Goal: Transaction & Acquisition: Book appointment/travel/reservation

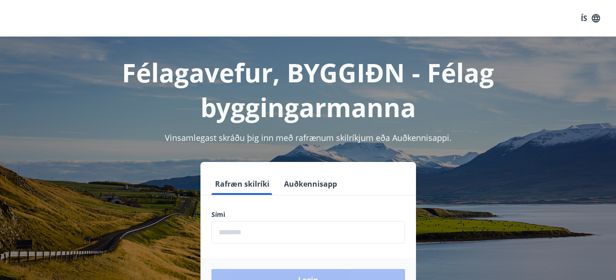
click at [250, 221] on input "phone" at bounding box center [309, 232] width 194 height 22
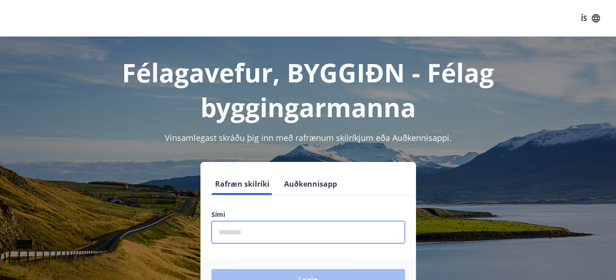
type input "********"
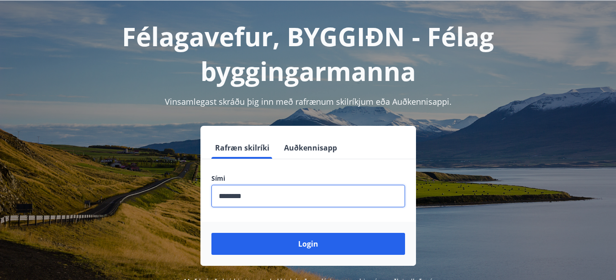
scroll to position [25, 0]
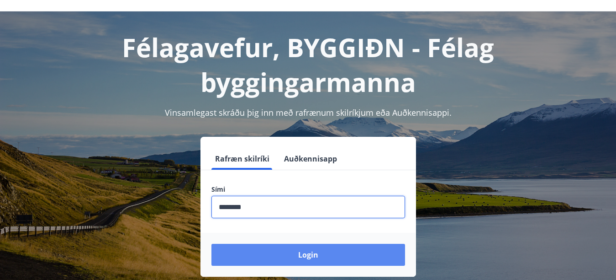
click at [318, 244] on button "Login" at bounding box center [309, 255] width 194 height 22
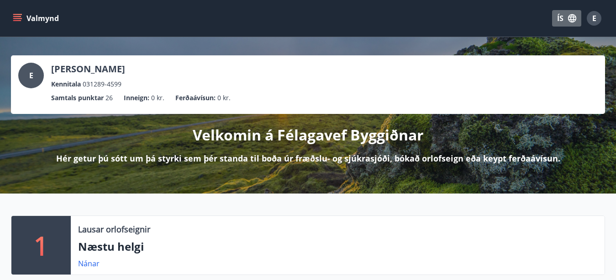
click at [566, 16] on button "ÍS" at bounding box center [566, 18] width 29 height 16
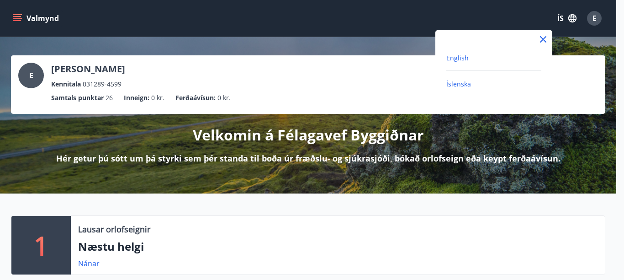
click at [460, 56] on span "English" at bounding box center [457, 57] width 22 height 9
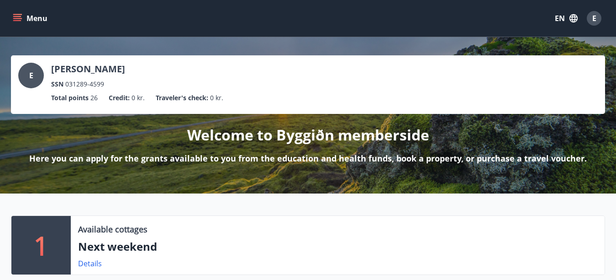
click at [572, 20] on icon "button" at bounding box center [574, 18] width 8 height 8
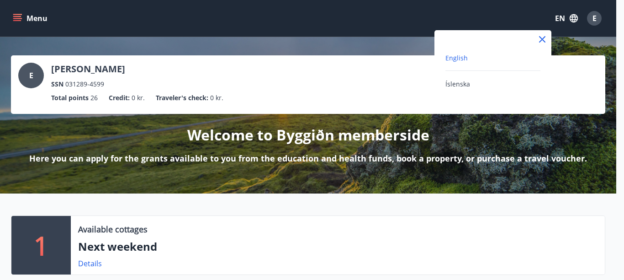
click at [458, 58] on span "English" at bounding box center [456, 57] width 22 height 9
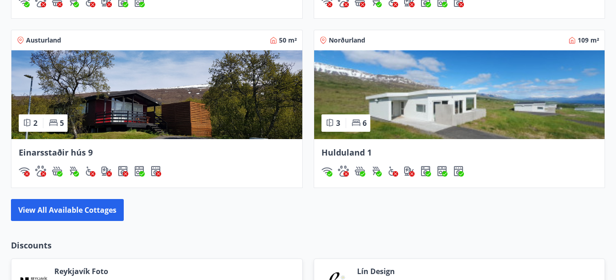
scroll to position [824, 0]
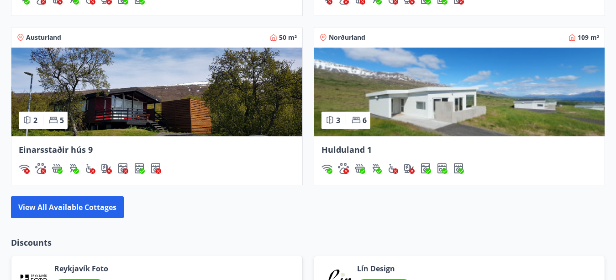
click at [158, 94] on img at bounding box center [156, 92] width 291 height 89
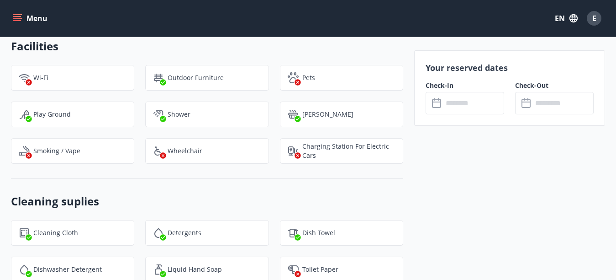
scroll to position [1094, 0]
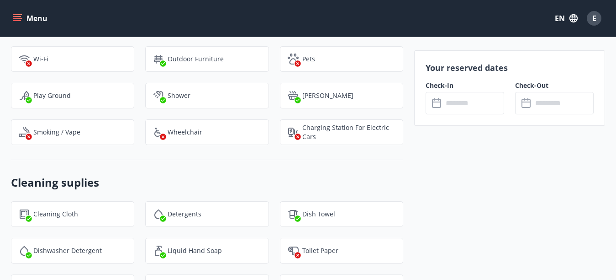
click at [455, 109] on input "text" at bounding box center [473, 103] width 61 height 22
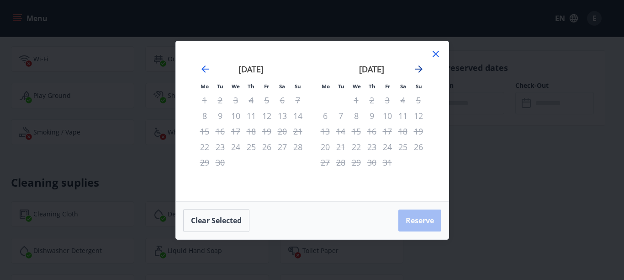
click at [418, 67] on icon "Move forward to switch to the next month." at bounding box center [418, 69] width 11 height 11
click at [421, 67] on icon "Move forward to switch to the next month." at bounding box center [418, 68] width 7 height 7
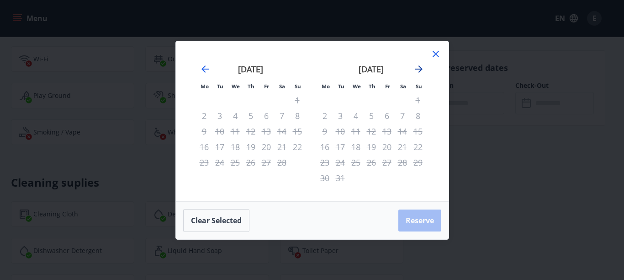
click at [421, 67] on icon "Move forward to switch to the next month." at bounding box center [418, 68] width 7 height 7
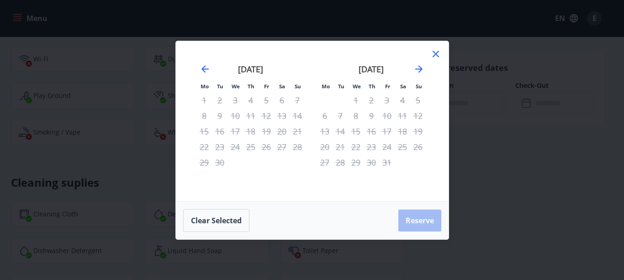
click at [436, 53] on icon at bounding box center [436, 54] width 6 height 6
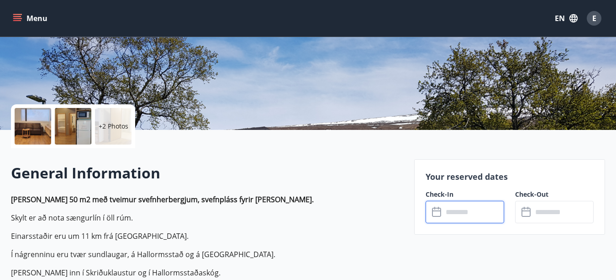
scroll to position [147, 0]
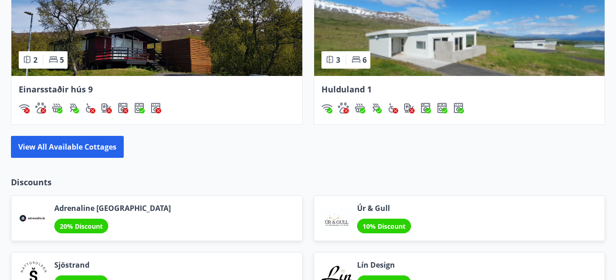
scroll to position [889, 0]
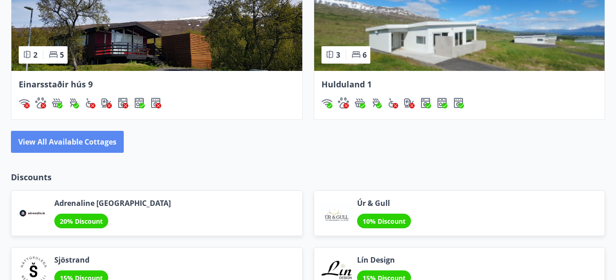
click at [68, 145] on button "View all available cottages" at bounding box center [67, 142] width 113 height 22
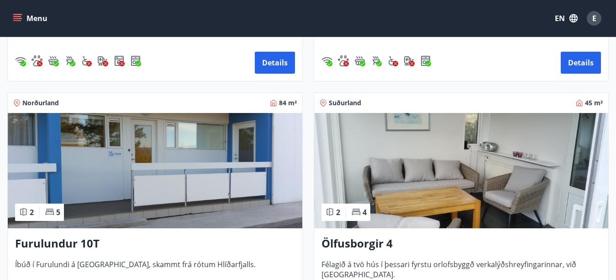
scroll to position [888, 0]
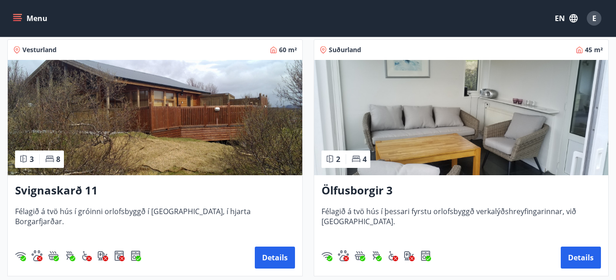
click at [450, 113] on img at bounding box center [461, 117] width 295 height 115
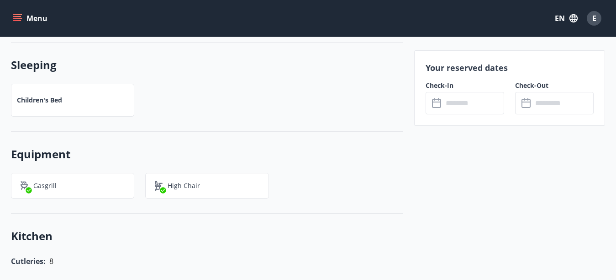
scroll to position [578, 0]
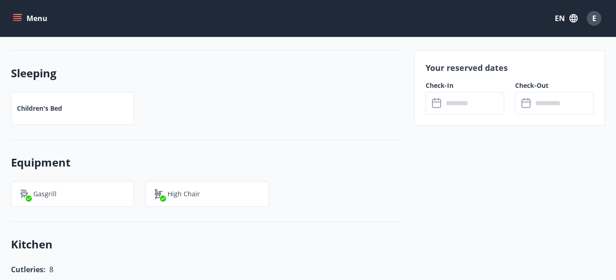
click at [469, 99] on input "text" at bounding box center [473, 103] width 61 height 22
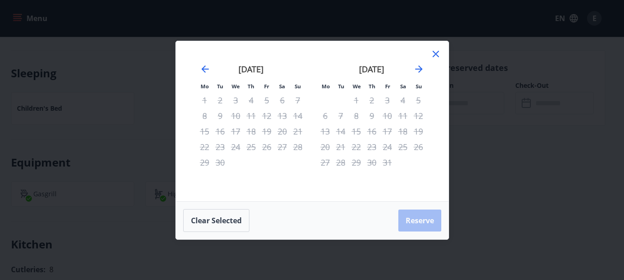
click at [411, 106] on div "5" at bounding box center [419, 100] width 16 height 16
click at [416, 102] on div "5" at bounding box center [419, 100] width 16 height 16
click at [417, 69] on icon "Move forward to switch to the next month." at bounding box center [418, 69] width 11 height 11
click at [200, 67] on icon "Move backward to switch to the previous month." at bounding box center [205, 69] width 11 height 11
click at [436, 53] on icon at bounding box center [436, 54] width 6 height 6
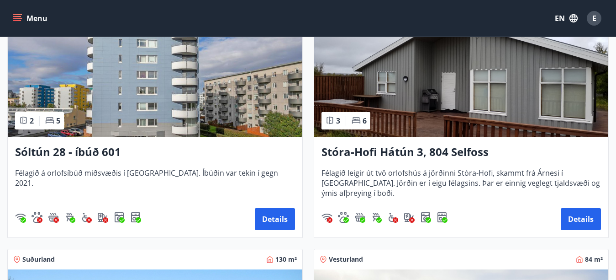
scroll to position [209, 0]
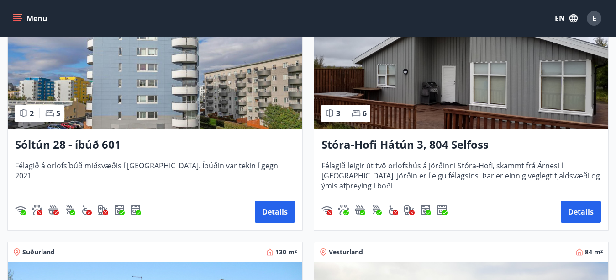
click at [479, 85] on img at bounding box center [461, 71] width 295 height 115
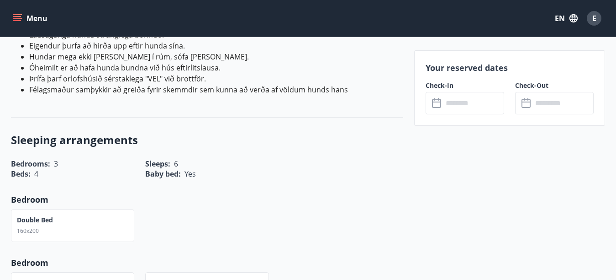
scroll to position [373, 0]
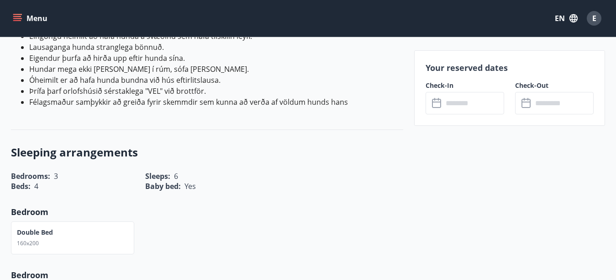
click at [468, 100] on input "text" at bounding box center [473, 103] width 61 height 22
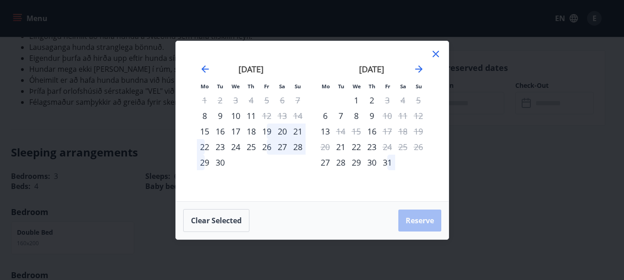
click at [433, 56] on icon at bounding box center [436, 54] width 6 height 6
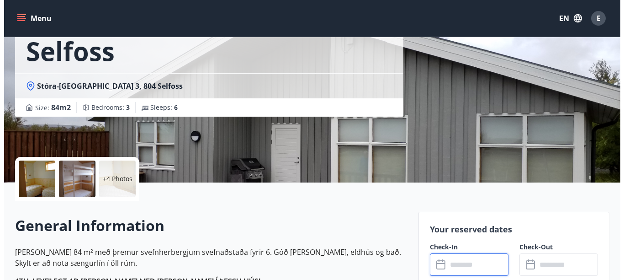
scroll to position [95, 0]
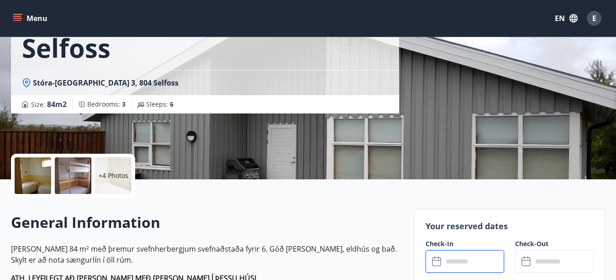
click at [108, 173] on p "+4 Photos" at bounding box center [114, 175] width 30 height 9
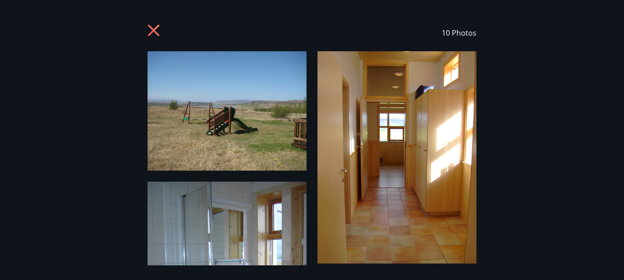
click at [444, 125] on img at bounding box center [397, 157] width 159 height 212
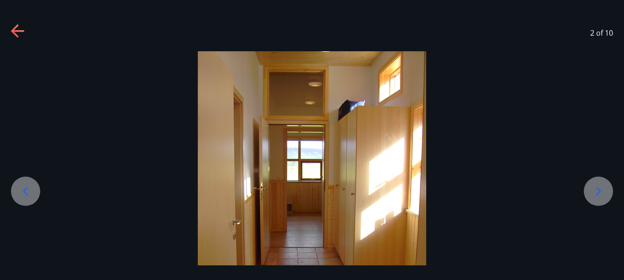
click at [594, 190] on icon at bounding box center [598, 191] width 15 height 15
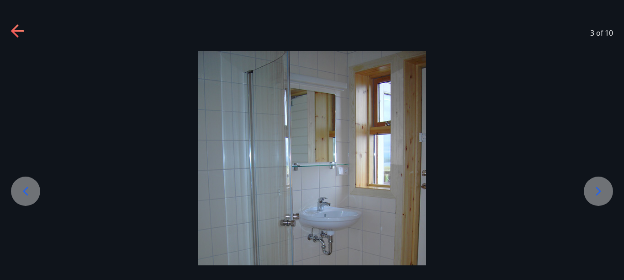
click at [594, 190] on icon at bounding box center [598, 191] width 15 height 15
click at [594, 191] on icon at bounding box center [598, 191] width 15 height 15
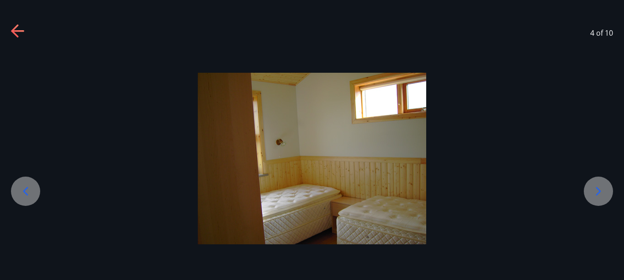
click at [594, 191] on icon at bounding box center [598, 191] width 15 height 15
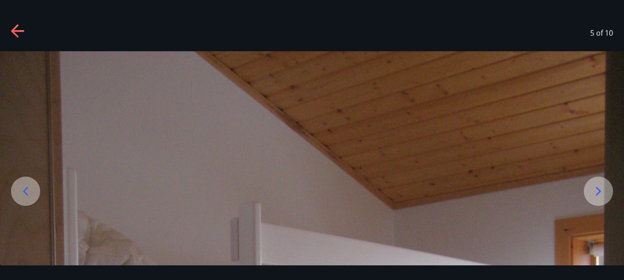
click at [594, 191] on icon at bounding box center [598, 191] width 15 height 15
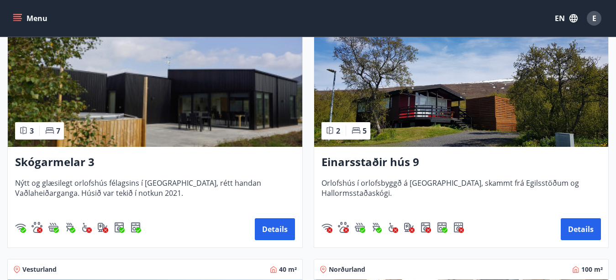
scroll to position [1171, 0]
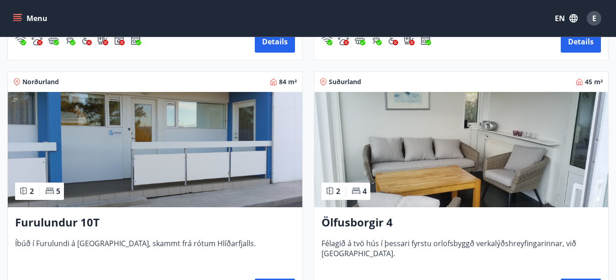
click at [503, 162] on img at bounding box center [461, 149] width 295 height 115
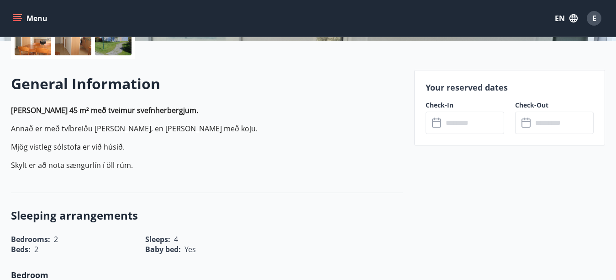
scroll to position [239, 0]
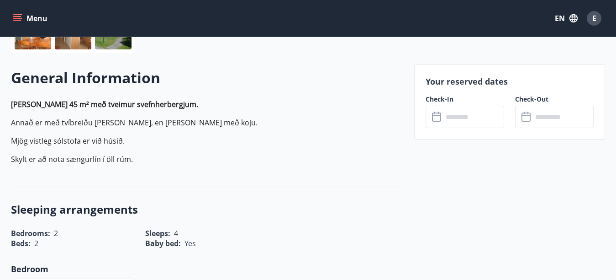
click at [468, 117] on input "text" at bounding box center [473, 117] width 61 height 22
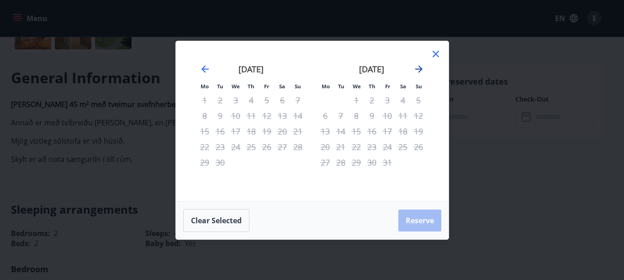
click at [415, 70] on icon "Move forward to switch to the next month." at bounding box center [418, 69] width 11 height 11
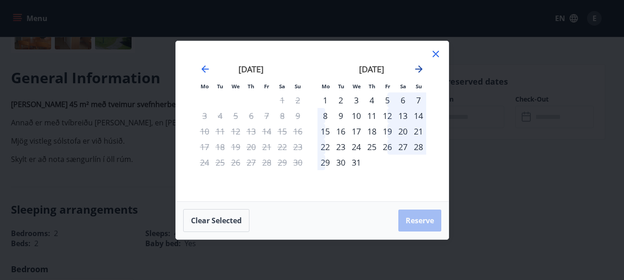
click at [415, 70] on icon "Move forward to switch to the next month." at bounding box center [418, 69] width 11 height 11
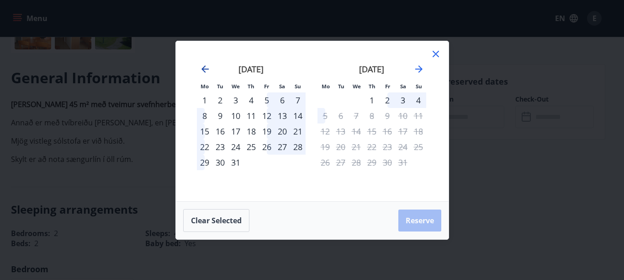
click at [206, 67] on icon "Move backward to switch to the previous month." at bounding box center [205, 69] width 11 height 11
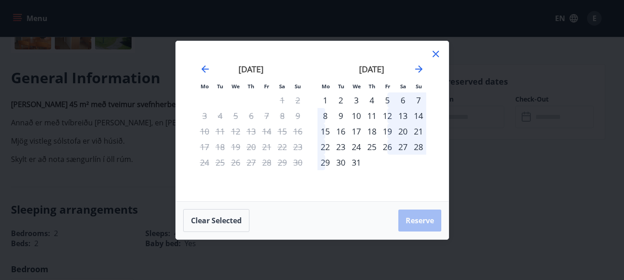
click at [437, 55] on icon at bounding box center [436, 54] width 6 height 6
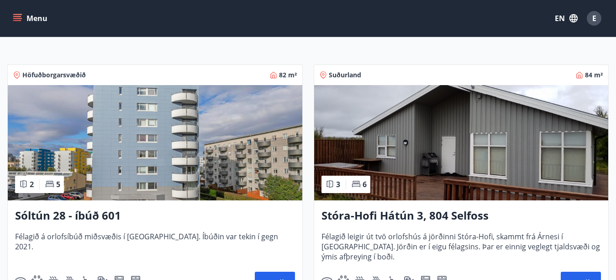
scroll to position [205, 0]
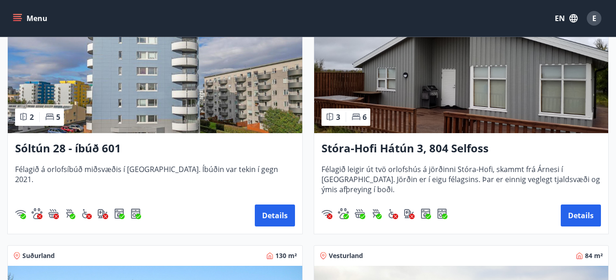
click at [164, 105] on img at bounding box center [155, 75] width 295 height 115
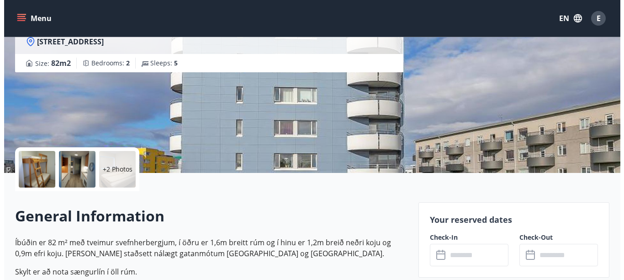
scroll to position [104, 0]
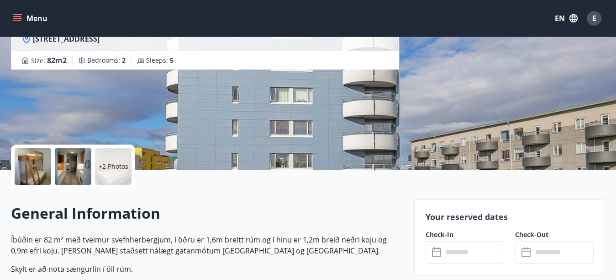
click at [115, 166] on p "+2 Photos" at bounding box center [114, 166] width 30 height 9
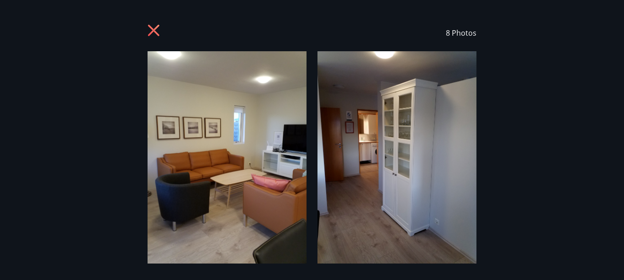
click at [153, 23] on div "8 Photos" at bounding box center [312, 33] width 329 height 37
click at [151, 28] on icon at bounding box center [153, 30] width 11 height 11
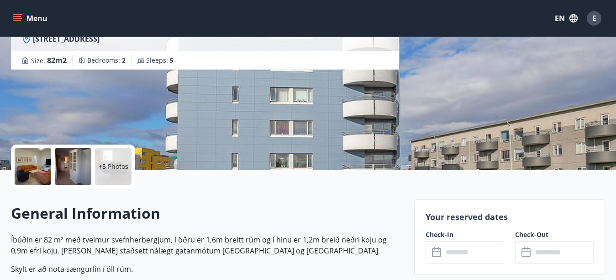
click at [108, 161] on div "+5 Photos" at bounding box center [113, 166] width 37 height 37
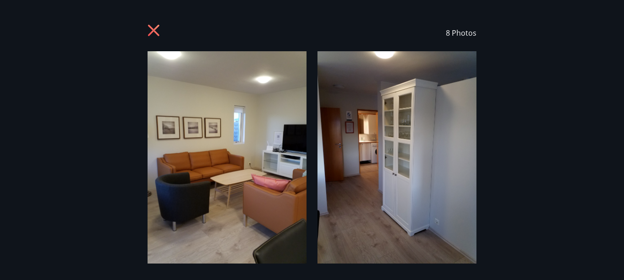
click at [461, 35] on span "8 Photos" at bounding box center [461, 33] width 31 height 10
click at [379, 144] on img at bounding box center [397, 157] width 159 height 212
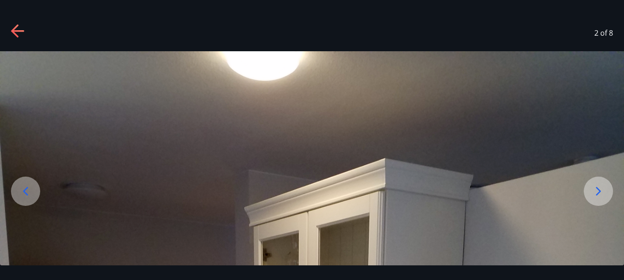
drag, startPoint x: 615, startPoint y: 201, endPoint x: 604, endPoint y: 195, distance: 12.7
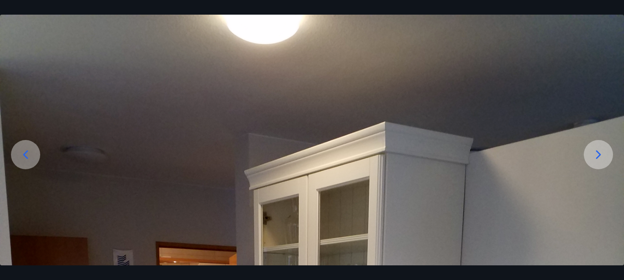
click at [33, 150] on div at bounding box center [25, 154] width 29 height 29
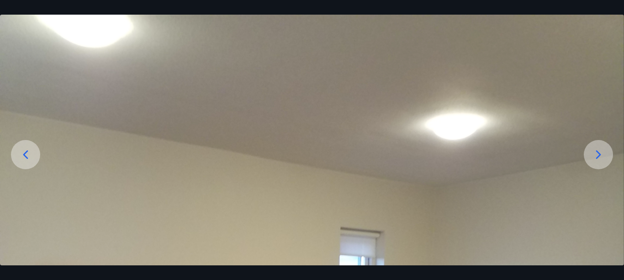
click at [591, 149] on div at bounding box center [598, 154] width 29 height 29
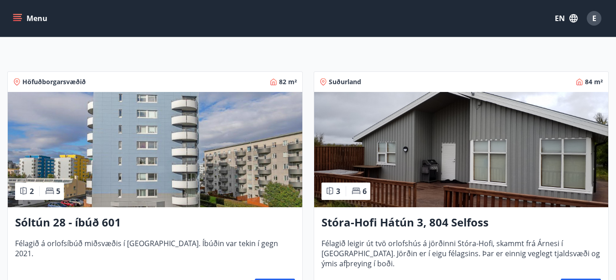
scroll to position [113, 0]
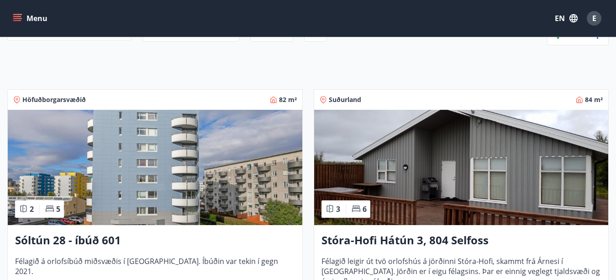
click at [222, 123] on img at bounding box center [155, 167] width 295 height 115
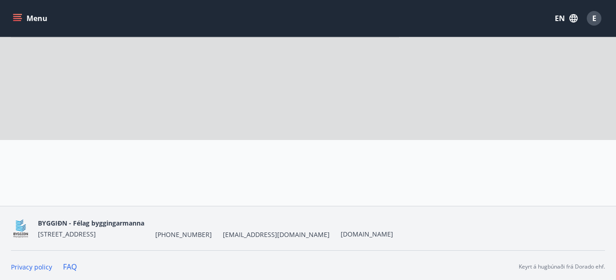
scroll to position [137, 0]
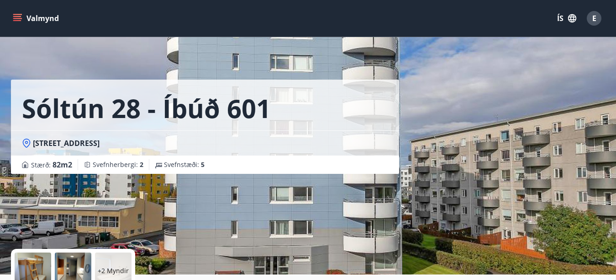
scroll to position [99, 0]
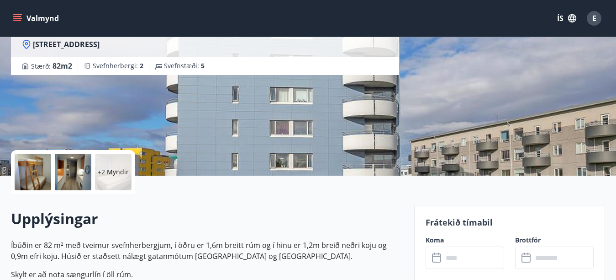
click at [566, 20] on button "ÍS" at bounding box center [566, 18] width 29 height 16
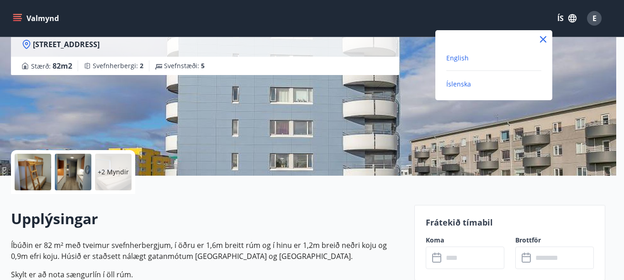
click at [450, 55] on span "English" at bounding box center [457, 57] width 22 height 9
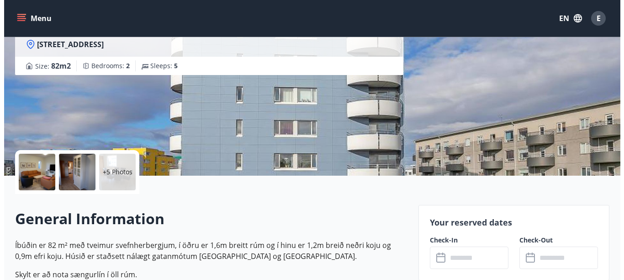
scroll to position [107, 0]
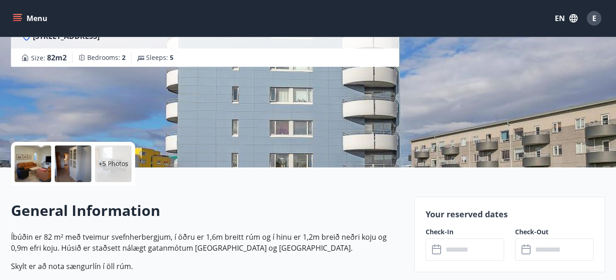
click at [115, 164] on p "+5 Photos" at bounding box center [114, 163] width 30 height 9
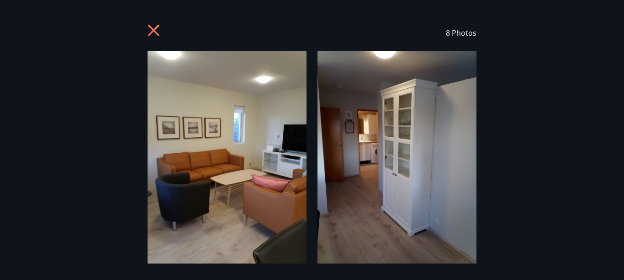
click at [198, 125] on img at bounding box center [227, 157] width 159 height 212
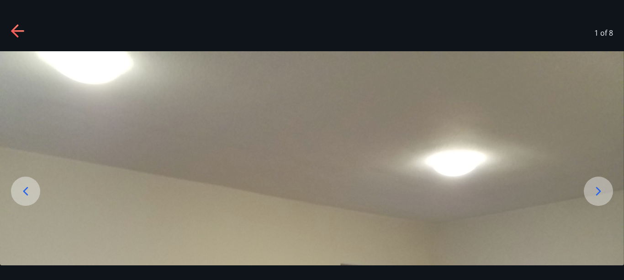
click at [598, 192] on icon at bounding box center [598, 191] width 15 height 15
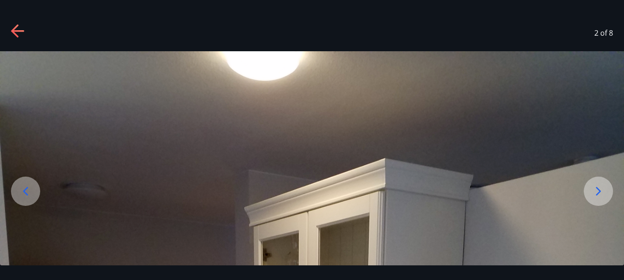
click at [20, 30] on icon at bounding box center [18, 31] width 15 height 15
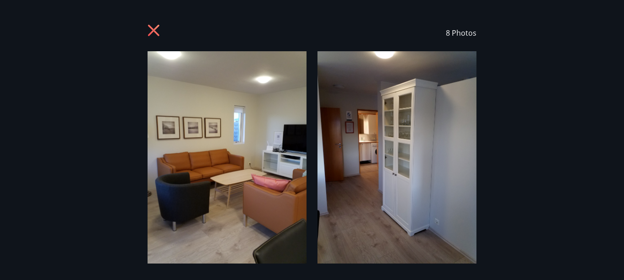
click at [470, 35] on span "8 Photos" at bounding box center [461, 33] width 31 height 10
click at [467, 33] on span "8 Photos" at bounding box center [461, 33] width 31 height 10
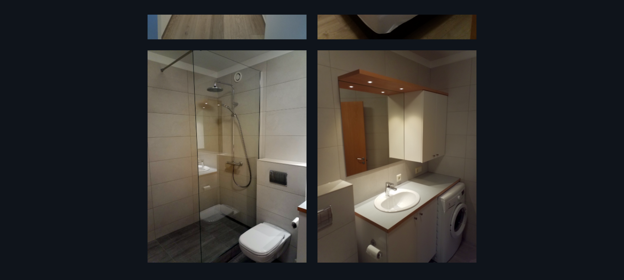
scroll to position [99, 0]
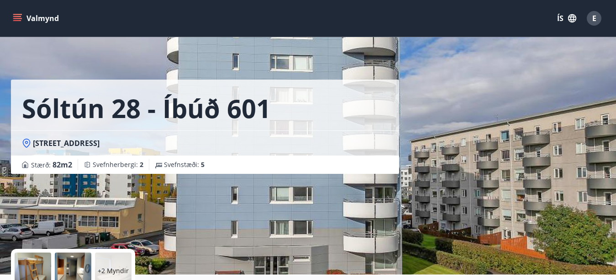
click at [573, 19] on icon "button" at bounding box center [572, 18] width 10 height 10
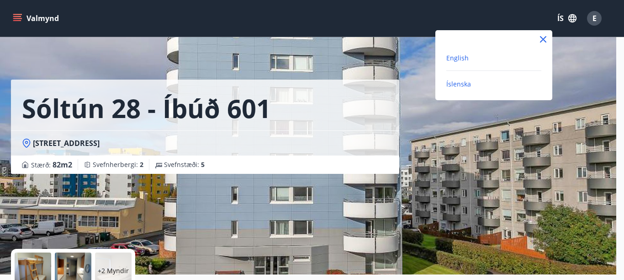
click at [453, 58] on span "English" at bounding box center [457, 57] width 22 height 9
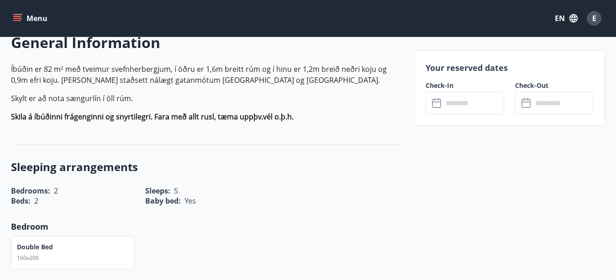
scroll to position [286, 0]
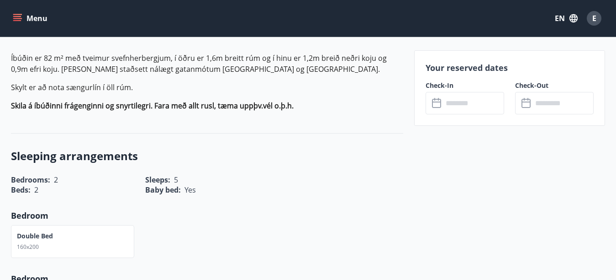
click at [481, 97] on input "text" at bounding box center [473, 103] width 61 height 22
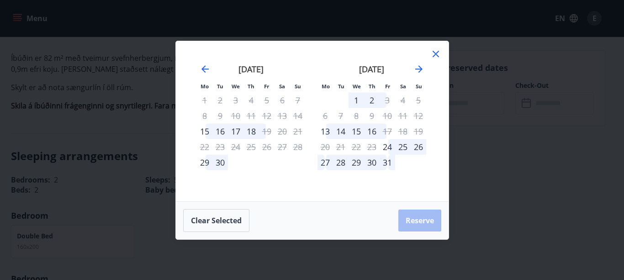
click at [434, 54] on icon at bounding box center [435, 53] width 11 height 11
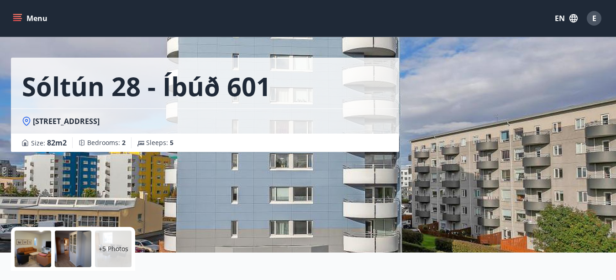
scroll to position [0, 0]
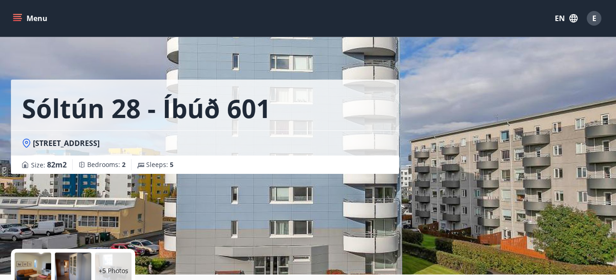
click at [25, 18] on button "Menu" at bounding box center [31, 18] width 40 height 16
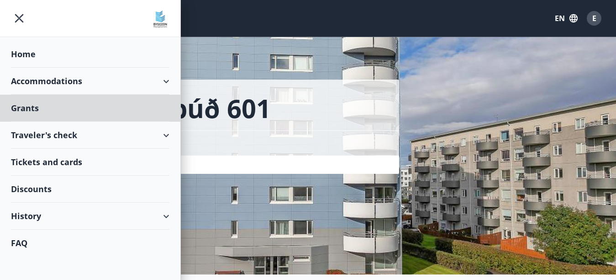
click at [30, 51] on div "Home" at bounding box center [90, 54] width 159 height 27
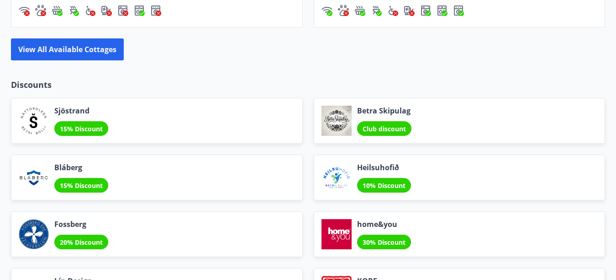
scroll to position [987, 0]
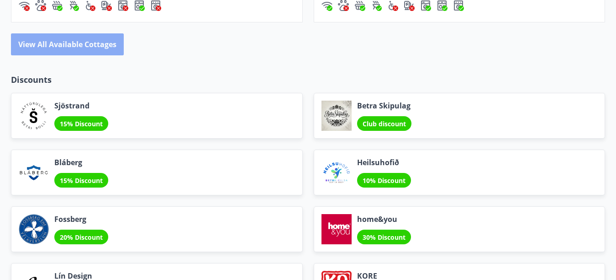
click at [84, 40] on button "View all available cottages" at bounding box center [67, 44] width 113 height 22
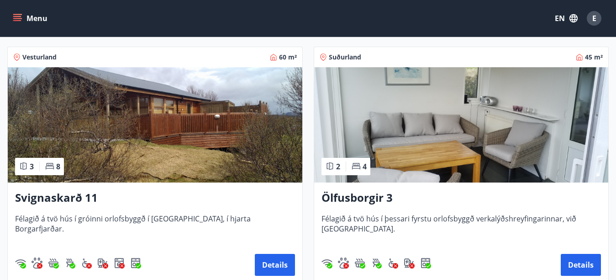
scroll to position [644, 0]
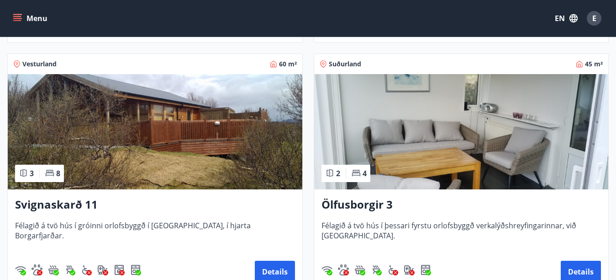
click at [130, 154] on img at bounding box center [155, 131] width 295 height 115
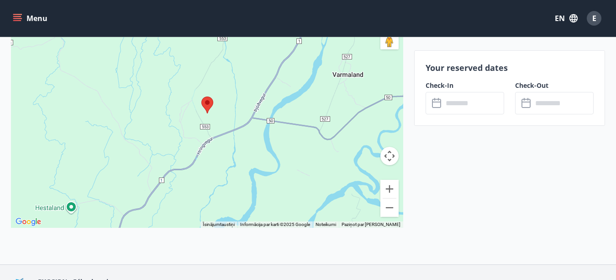
scroll to position [1298, 0]
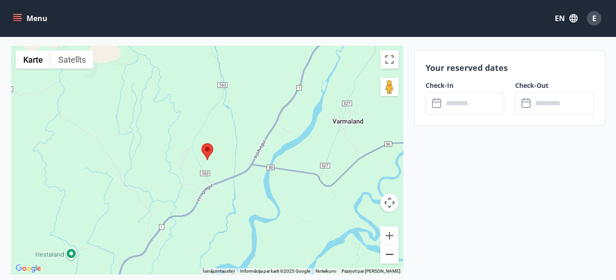
click at [392, 257] on button "Tālināt" at bounding box center [390, 254] width 18 height 18
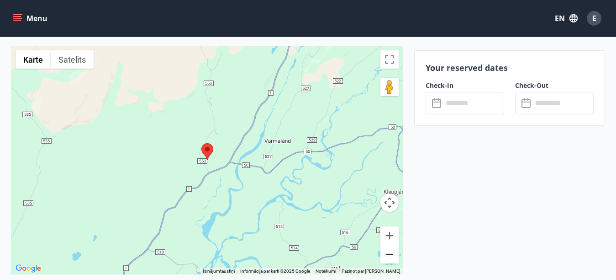
click at [391, 257] on button "Tālināt" at bounding box center [390, 254] width 18 height 18
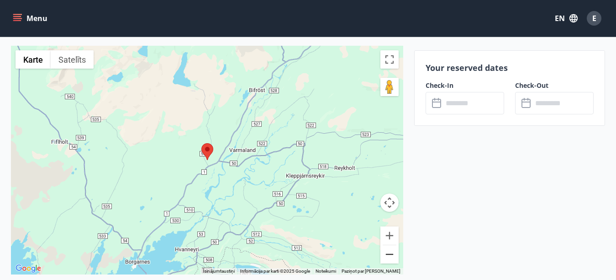
click at [391, 256] on button "Tālināt" at bounding box center [390, 254] width 18 height 18
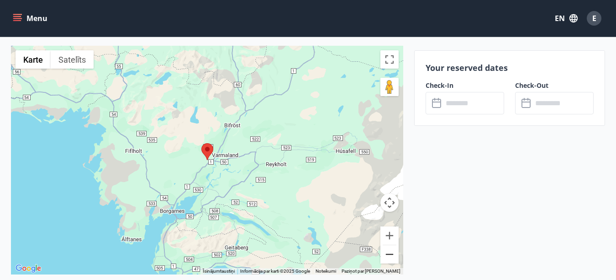
click at [390, 257] on button "Tālināt" at bounding box center [390, 254] width 18 height 18
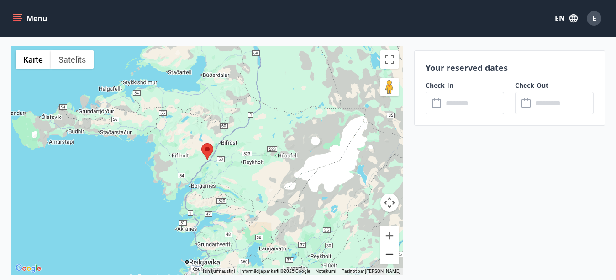
click at [390, 258] on button "Tālināt" at bounding box center [390, 254] width 18 height 18
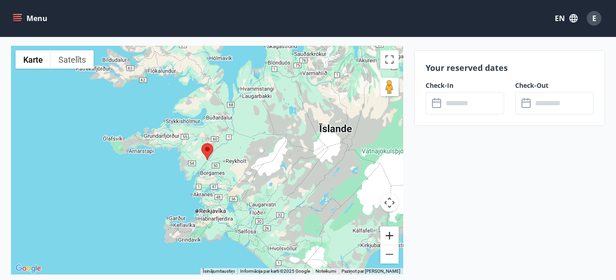
click at [388, 233] on button "Tuvināt" at bounding box center [390, 235] width 18 height 18
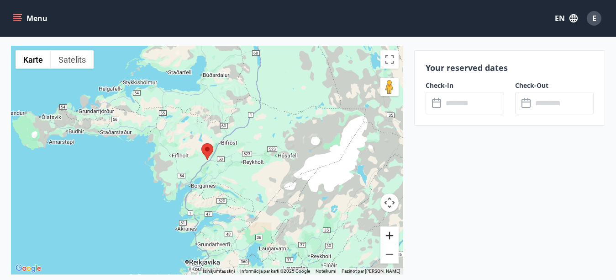
click at [388, 233] on button "Tuvināt" at bounding box center [390, 235] width 18 height 18
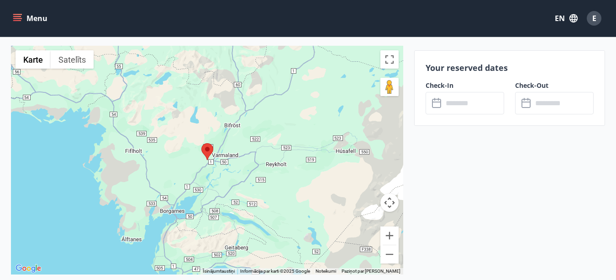
click at [442, 105] on icon at bounding box center [437, 103] width 11 height 11
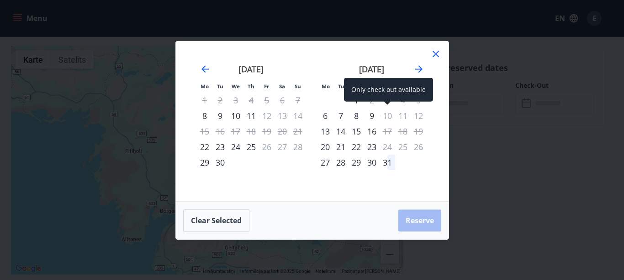
click at [389, 117] on div "10" at bounding box center [388, 116] width 16 height 16
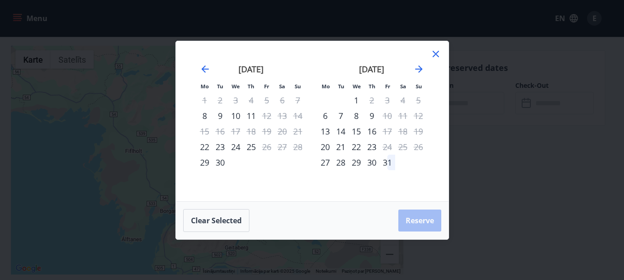
drag, startPoint x: 404, startPoint y: 114, endPoint x: 410, endPoint y: 113, distance: 6.5
click at [404, 114] on div "11" at bounding box center [403, 116] width 16 height 16
click at [413, 113] on div "12" at bounding box center [419, 116] width 16 height 16
click at [417, 115] on div "12" at bounding box center [419, 116] width 16 height 16
click at [434, 54] on icon at bounding box center [435, 53] width 11 height 11
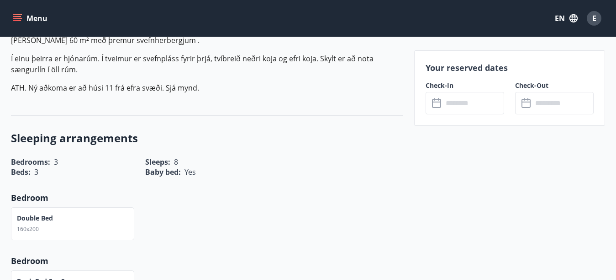
scroll to position [341, 0]
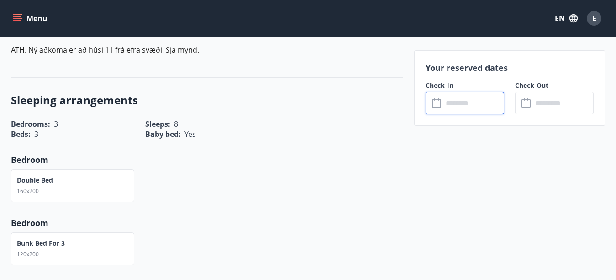
click at [466, 107] on input "text" at bounding box center [473, 103] width 61 height 22
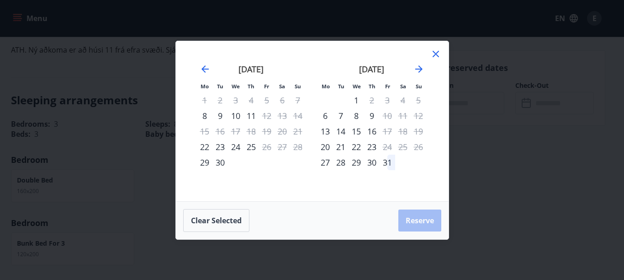
click at [437, 56] on icon at bounding box center [435, 53] width 11 height 11
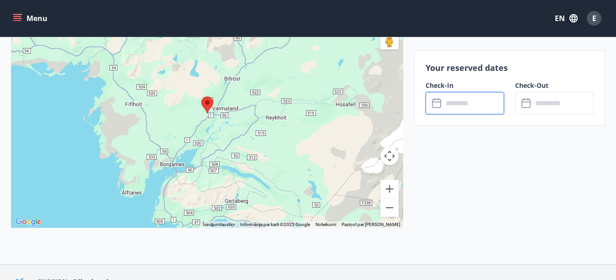
scroll to position [1339, 0]
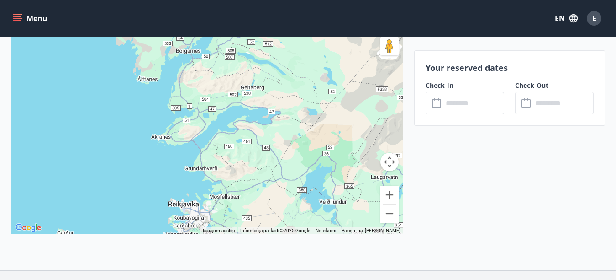
drag, startPoint x: 240, startPoint y: 169, endPoint x: 255, endPoint y: 46, distance: 123.9
click at [255, 46] on div at bounding box center [207, 119] width 392 height 228
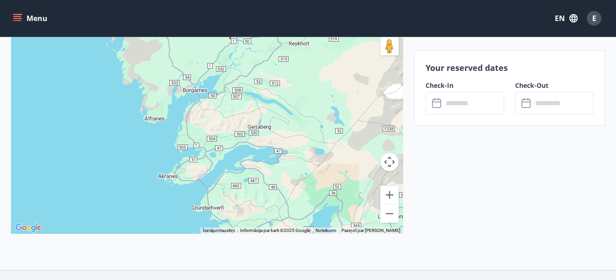
drag, startPoint x: 217, startPoint y: 137, endPoint x: 222, endPoint y: 177, distance: 40.5
click at [222, 177] on div at bounding box center [207, 119] width 392 height 228
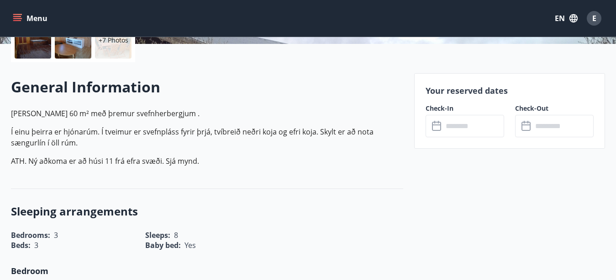
scroll to position [233, 0]
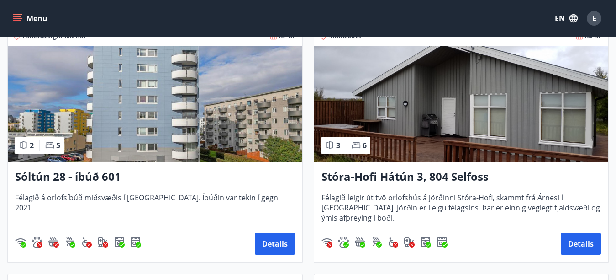
scroll to position [198, 0]
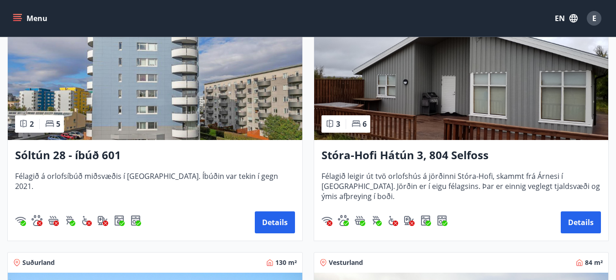
click at [207, 94] on img at bounding box center [155, 82] width 295 height 115
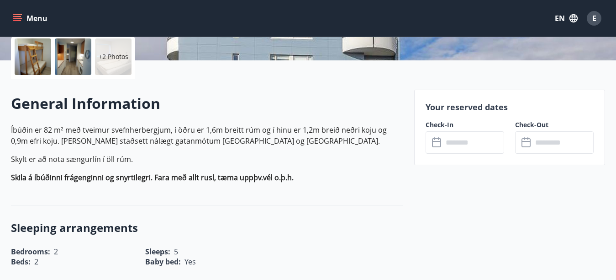
scroll to position [231, 0]
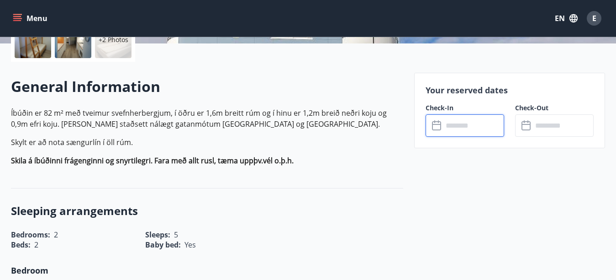
click at [486, 121] on input "text" at bounding box center [473, 125] width 61 height 22
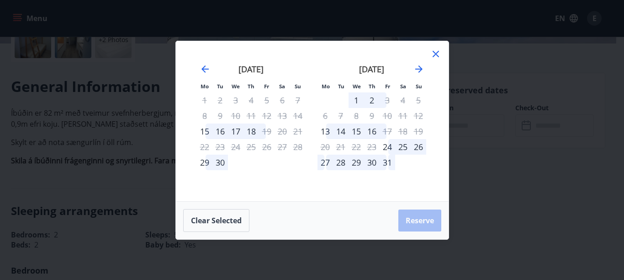
click at [437, 55] on icon at bounding box center [436, 54] width 6 height 6
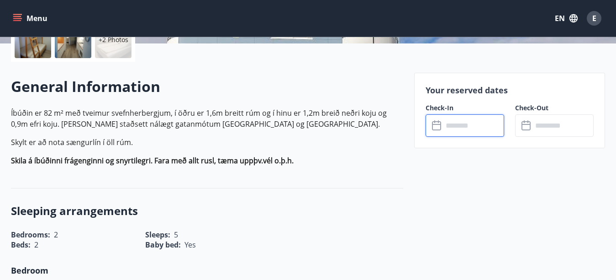
click at [449, 126] on input "text" at bounding box center [473, 125] width 61 height 22
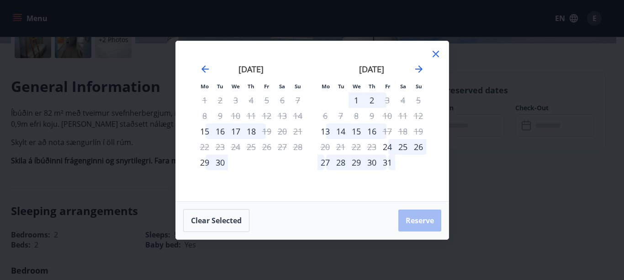
click at [434, 55] on icon at bounding box center [436, 54] width 6 height 6
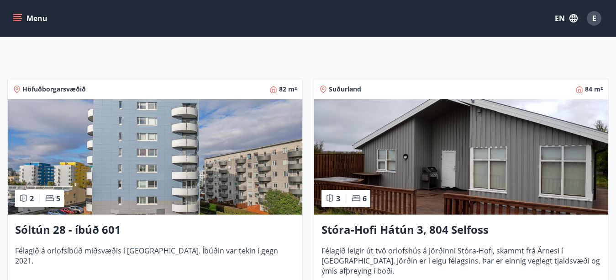
scroll to position [209, 0]
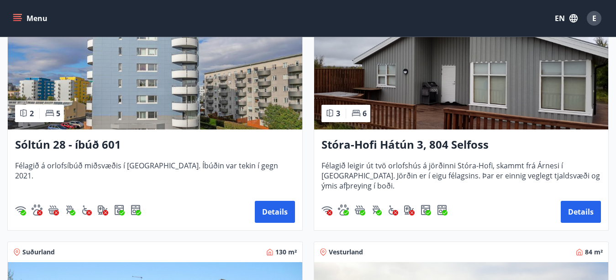
click at [527, 95] on img at bounding box center [461, 71] width 295 height 115
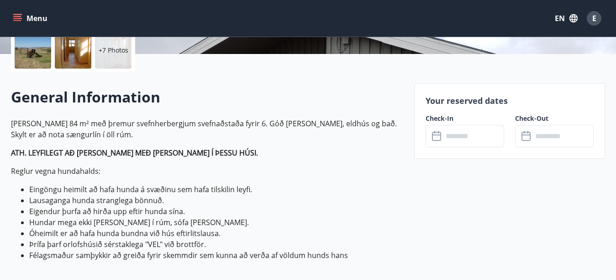
scroll to position [251, 0]
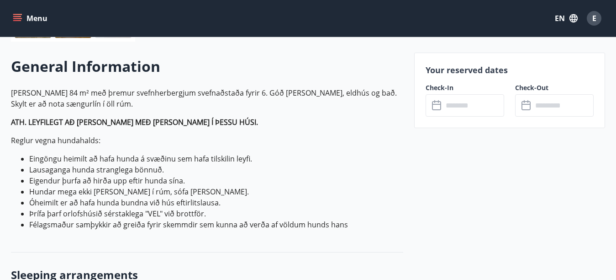
click at [472, 109] on input "text" at bounding box center [473, 105] width 61 height 22
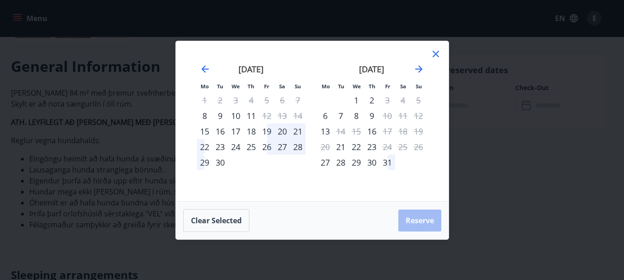
click at [438, 53] on icon at bounding box center [435, 53] width 11 height 11
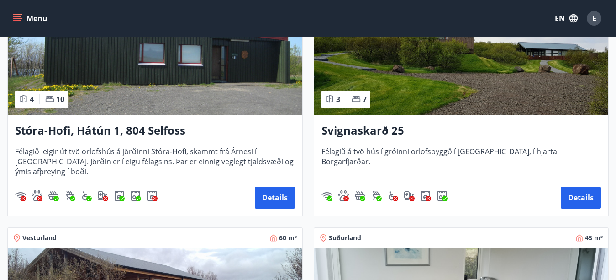
scroll to position [503, 0]
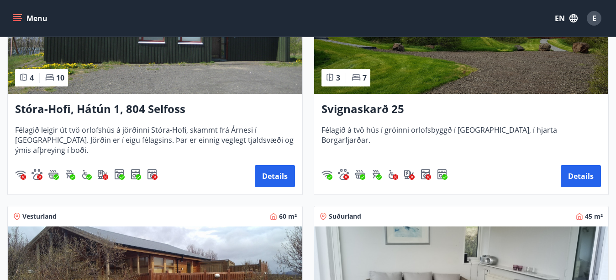
click at [490, 73] on img at bounding box center [461, 36] width 295 height 115
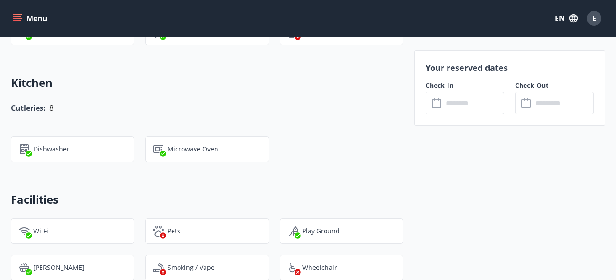
scroll to position [797, 0]
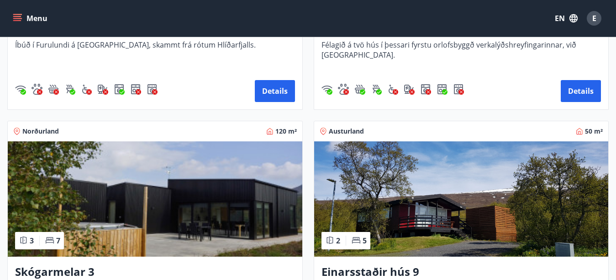
scroll to position [1147, 0]
click at [127, 202] on img at bounding box center [155, 198] width 295 height 115
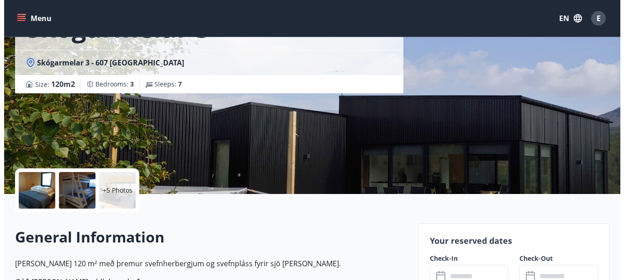
scroll to position [66, 0]
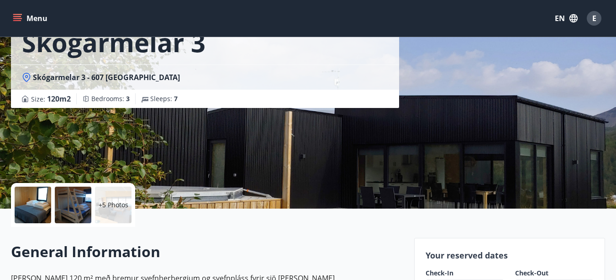
click at [116, 206] on p "+5 Photos" at bounding box center [114, 204] width 30 height 9
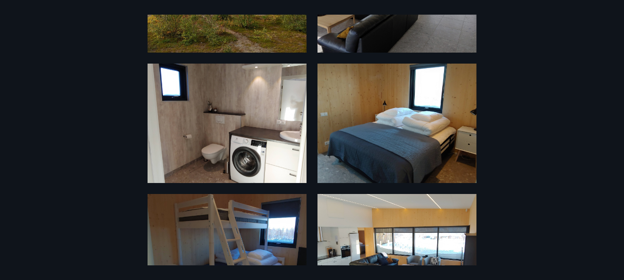
scroll to position [102, 0]
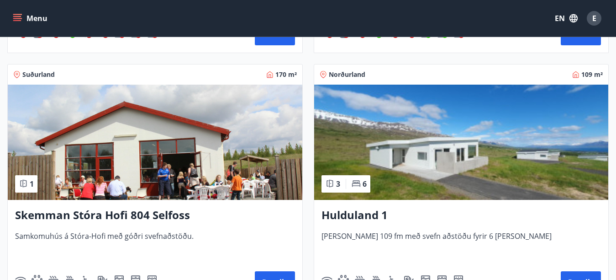
scroll to position [1695, 0]
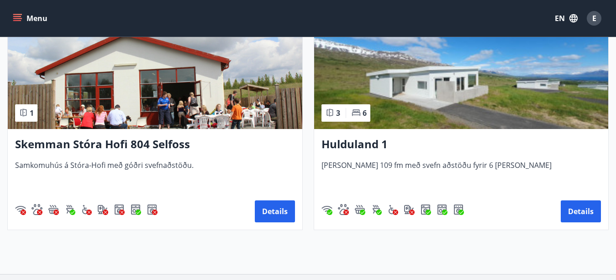
click at [449, 82] on img at bounding box center [461, 71] width 295 height 115
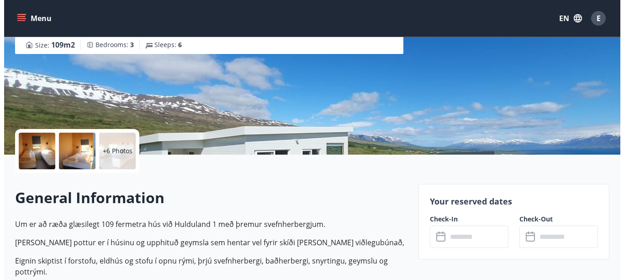
scroll to position [180, 0]
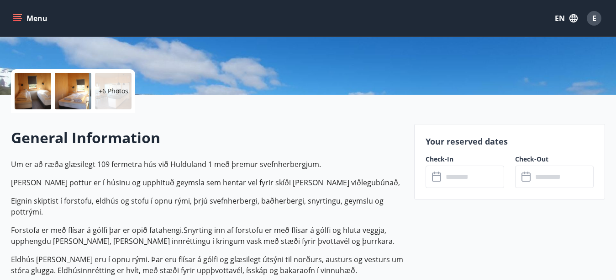
click at [116, 90] on p "+6 Photos" at bounding box center [114, 90] width 30 height 9
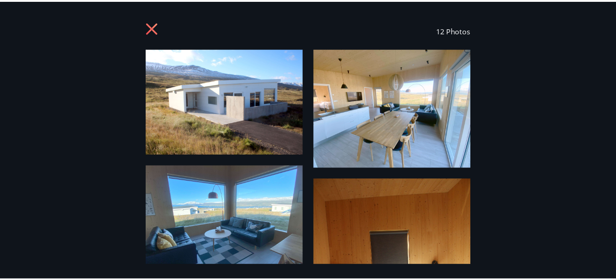
scroll to position [0, 0]
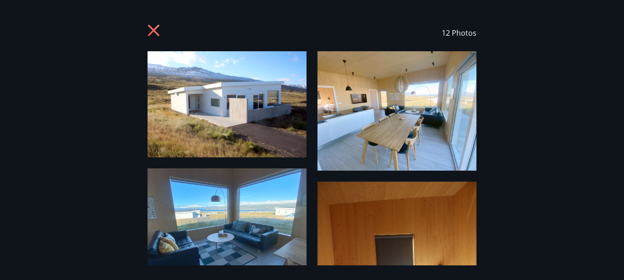
click at [152, 32] on icon at bounding box center [153, 30] width 11 height 11
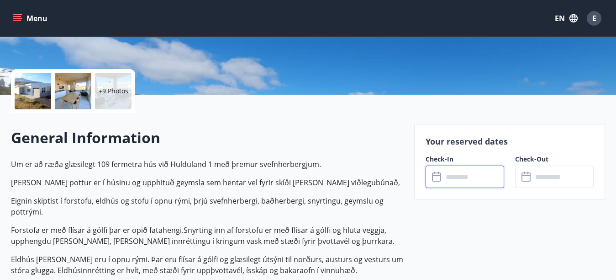
click at [472, 179] on input "text" at bounding box center [473, 176] width 61 height 22
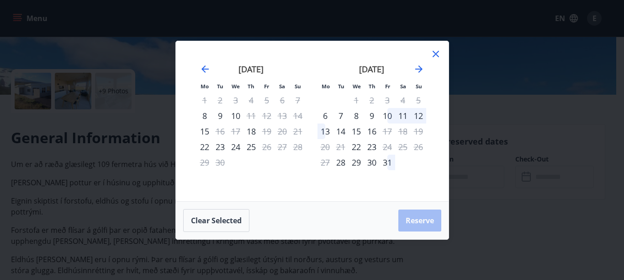
click at [438, 53] on icon at bounding box center [435, 53] width 11 height 11
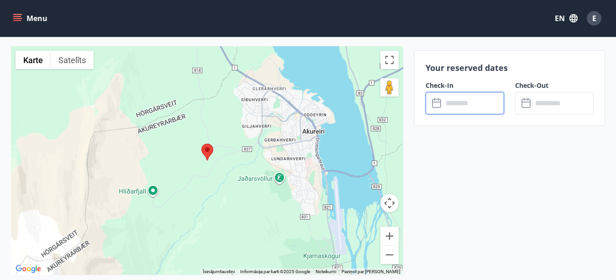
scroll to position [1799, 0]
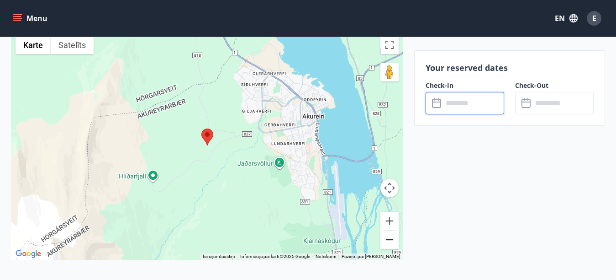
click at [388, 235] on button "Tālināt" at bounding box center [390, 239] width 18 height 18
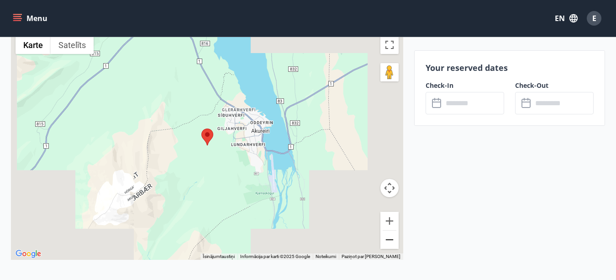
click at [389, 233] on button "Tālināt" at bounding box center [390, 239] width 18 height 18
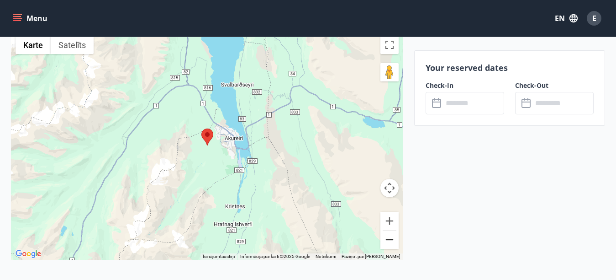
click at [389, 233] on button "Tālināt" at bounding box center [390, 239] width 18 height 18
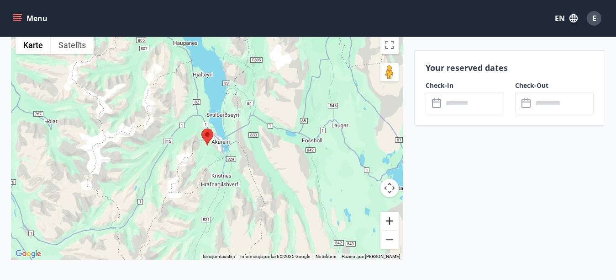
click at [389, 212] on button "Tuvināt" at bounding box center [390, 221] width 18 height 18
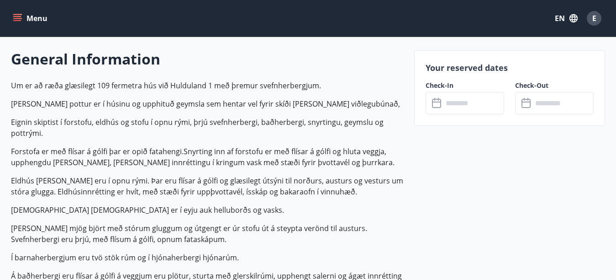
scroll to position [154, 0]
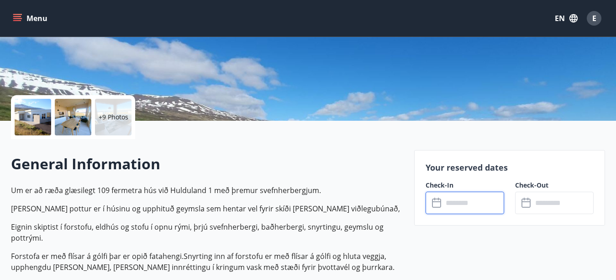
click at [469, 206] on input "text" at bounding box center [473, 202] width 61 height 22
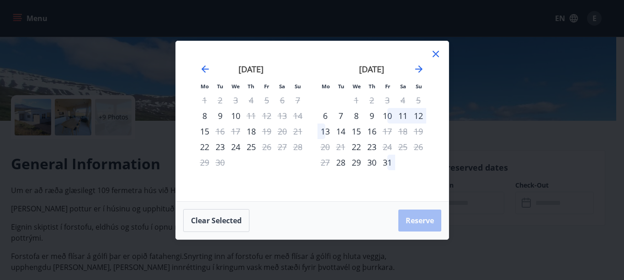
click at [389, 114] on div "10" at bounding box center [388, 116] width 16 height 16
click at [374, 130] on div "16" at bounding box center [372, 131] width 16 height 16
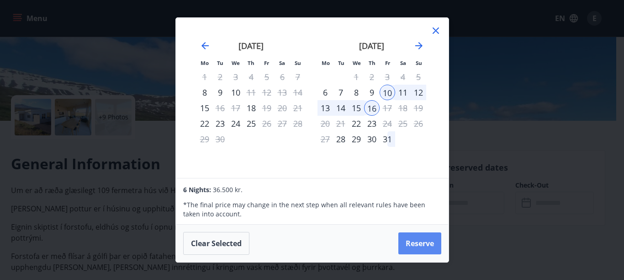
click at [420, 239] on button "Reserve" at bounding box center [419, 243] width 43 height 22
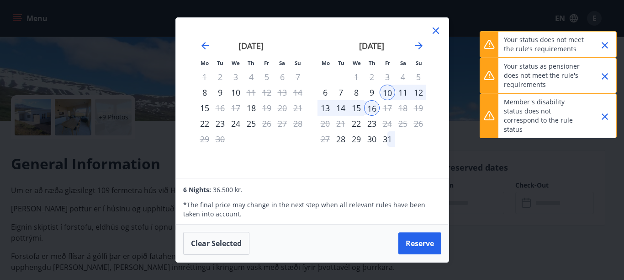
drag, startPoint x: 436, startPoint y: 32, endPoint x: 445, endPoint y: 41, distance: 12.9
click at [437, 32] on icon at bounding box center [436, 30] width 6 height 6
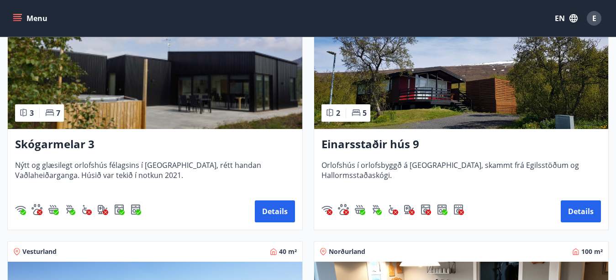
scroll to position [1182, 0]
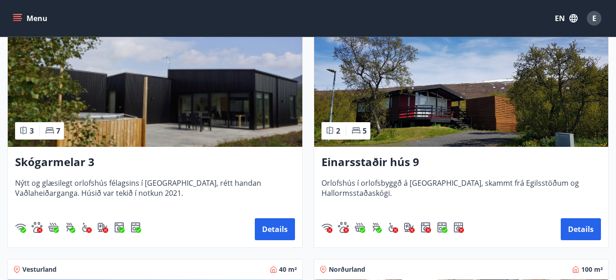
click at [162, 118] on img at bounding box center [155, 89] width 295 height 115
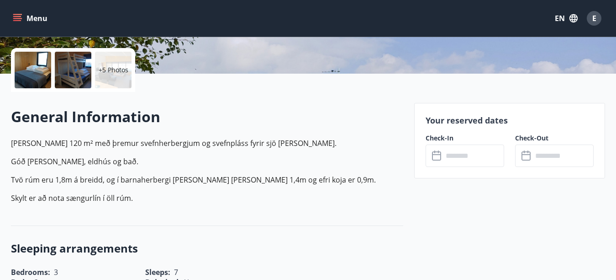
scroll to position [247, 0]
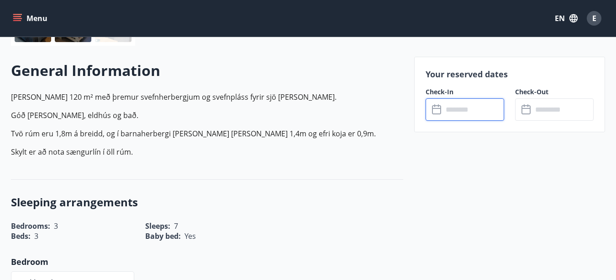
click at [468, 108] on input "text" at bounding box center [473, 109] width 61 height 22
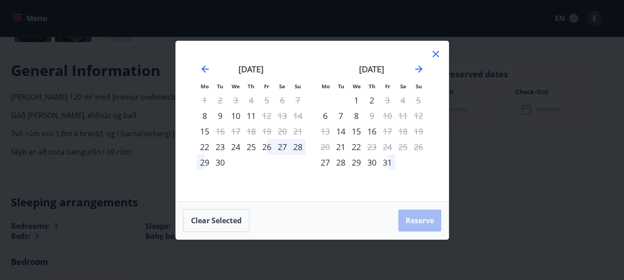
click at [439, 58] on icon at bounding box center [435, 53] width 11 height 11
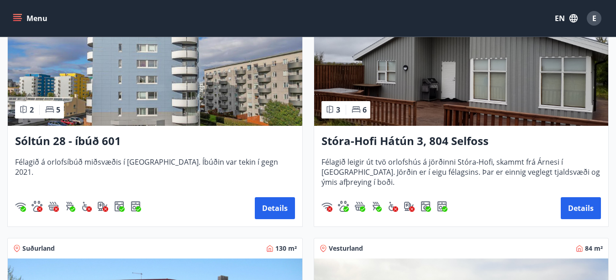
scroll to position [219, 0]
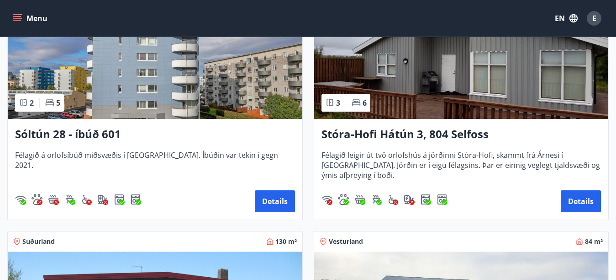
click at [199, 74] on img at bounding box center [155, 61] width 295 height 115
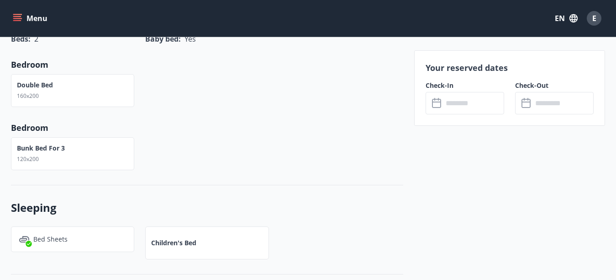
scroll to position [442, 0]
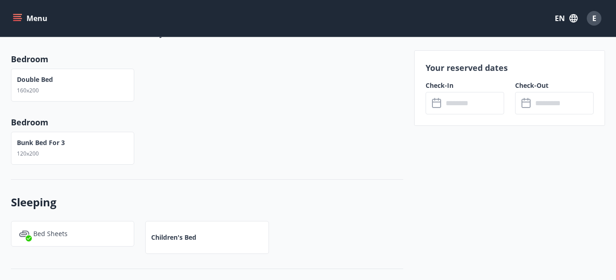
click at [450, 112] on input "text" at bounding box center [473, 103] width 61 height 22
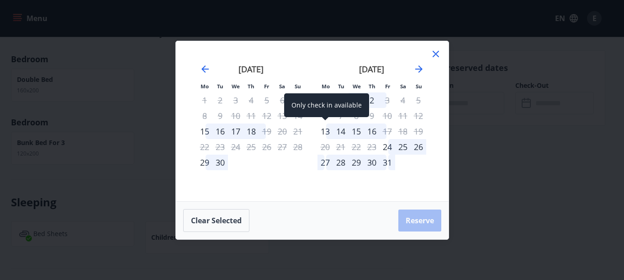
click at [324, 133] on div "13" at bounding box center [326, 131] width 16 height 16
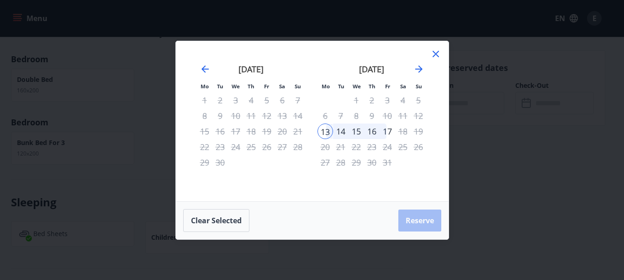
click at [376, 131] on div "16" at bounding box center [372, 131] width 16 height 16
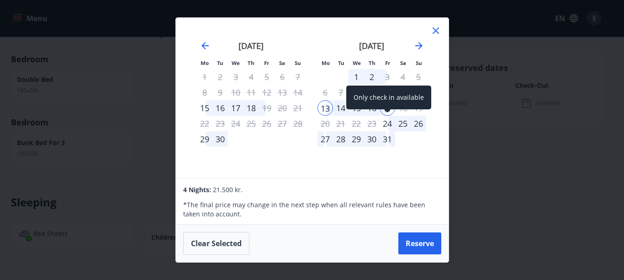
click at [371, 110] on div "Only check in available" at bounding box center [388, 100] width 85 height 30
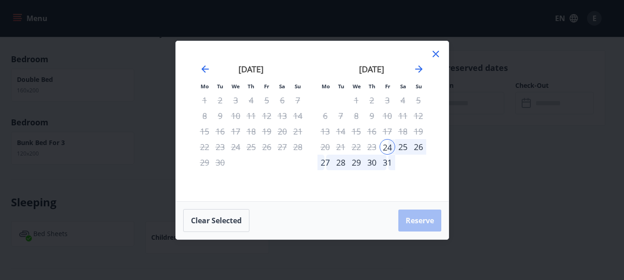
click at [376, 132] on div "16" at bounding box center [372, 131] width 16 height 16
click at [376, 128] on div "16" at bounding box center [372, 131] width 16 height 16
click at [433, 57] on icon at bounding box center [435, 53] width 11 height 11
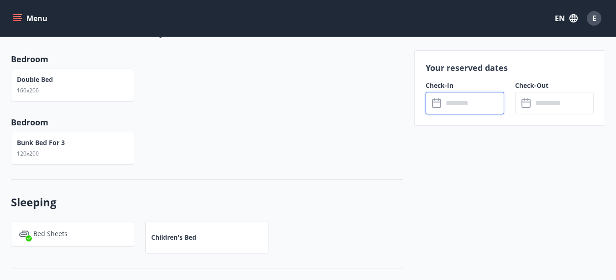
click at [466, 105] on input "text" at bounding box center [473, 103] width 61 height 22
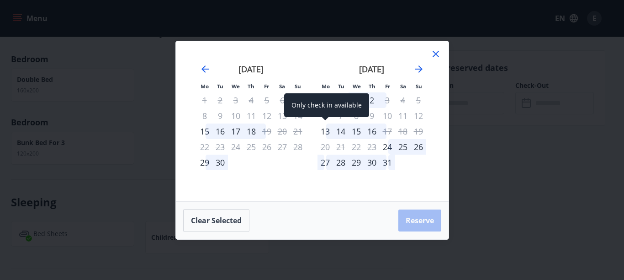
click at [324, 131] on div "13" at bounding box center [326, 131] width 16 height 16
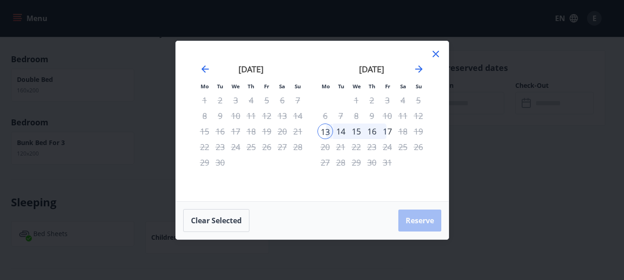
click at [375, 131] on div "16" at bounding box center [372, 131] width 16 height 16
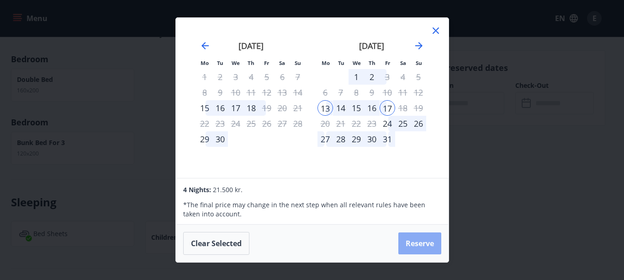
click at [421, 241] on button "Reserve" at bounding box center [419, 243] width 43 height 22
click at [416, 234] on button "Reserve" at bounding box center [419, 243] width 43 height 22
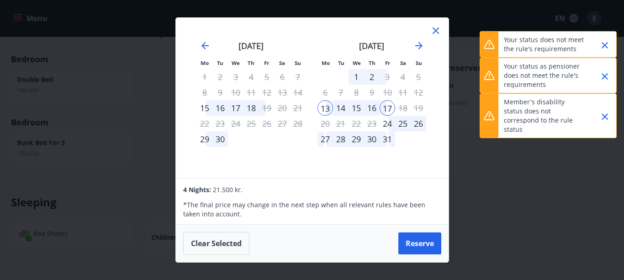
click at [547, 97] on div "Member's disability status does not correspond to the rule status" at bounding box center [544, 116] width 80 height 44
drag, startPoint x: 492, startPoint y: 111, endPoint x: 489, endPoint y: 91, distance: 20.2
click at [491, 110] on icon at bounding box center [489, 115] width 11 height 11
drag, startPoint x: 491, startPoint y: 74, endPoint x: 491, endPoint y: 58, distance: 16.0
click at [491, 73] on icon at bounding box center [489, 75] width 11 height 11
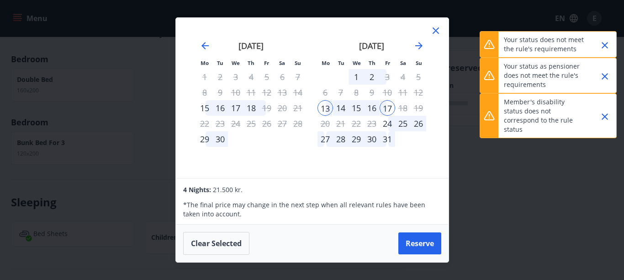
click at [490, 42] on icon at bounding box center [489, 44] width 11 height 11
click at [439, 28] on icon at bounding box center [435, 30] width 11 height 11
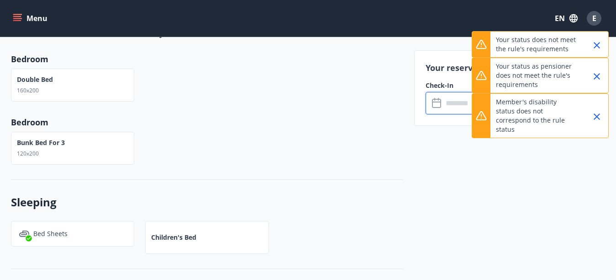
click at [598, 42] on icon "Close" at bounding box center [597, 45] width 11 height 11
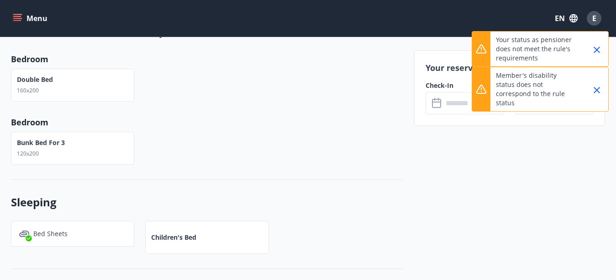
click at [598, 53] on icon "Close" at bounding box center [597, 49] width 11 height 11
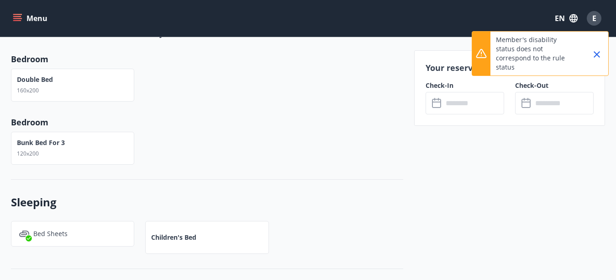
click at [598, 53] on icon "Close" at bounding box center [597, 54] width 11 height 11
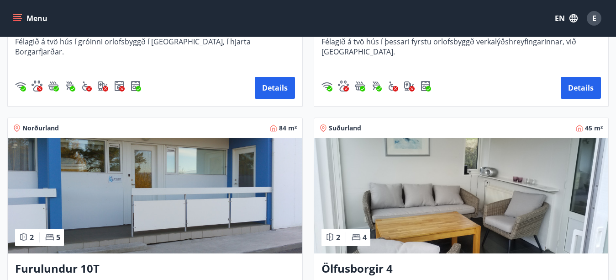
scroll to position [825, 0]
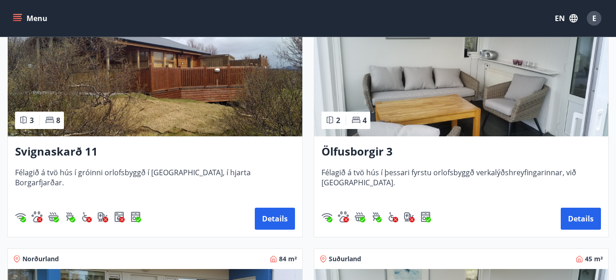
click at [470, 88] on img at bounding box center [461, 78] width 295 height 115
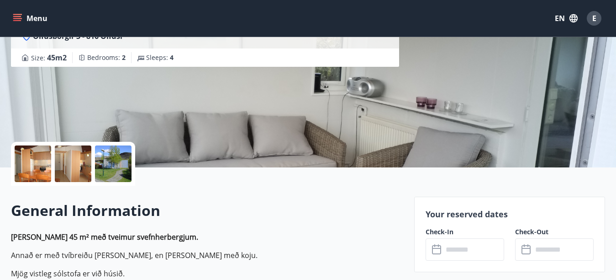
scroll to position [330, 0]
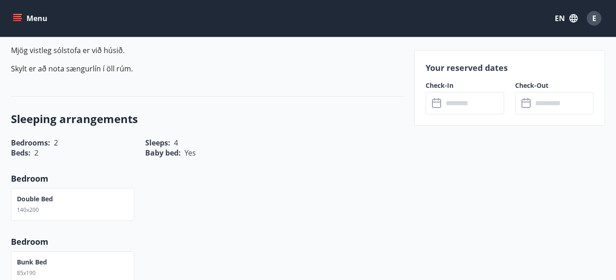
click at [461, 103] on input "text" at bounding box center [473, 103] width 61 height 22
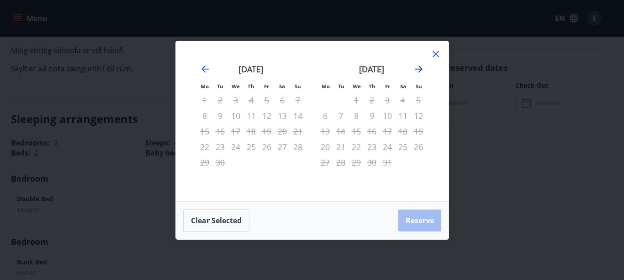
click at [422, 69] on icon "Move forward to switch to the next month." at bounding box center [418, 68] width 7 height 7
click at [421, 69] on icon "Move forward to switch to the next month." at bounding box center [418, 68] width 7 height 7
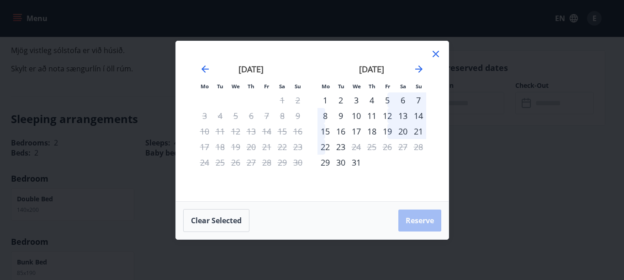
click at [389, 100] on div "5" at bounding box center [388, 100] width 16 height 16
click at [418, 100] on div "7" at bounding box center [419, 100] width 16 height 16
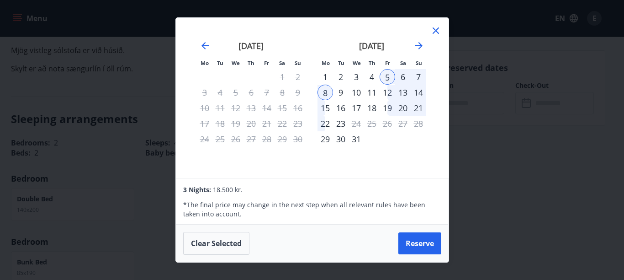
click at [417, 74] on div "7" at bounding box center [419, 77] width 16 height 16
click at [403, 238] on button "Reserve" at bounding box center [419, 243] width 43 height 22
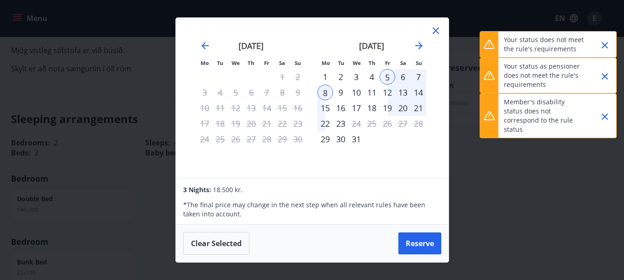
click at [520, 112] on p "Member's disability status does not correspond to the rule status" at bounding box center [544, 115] width 80 height 37
click at [417, 246] on button "Reserve" at bounding box center [419, 243] width 43 height 22
click at [417, 245] on div "Clear selected Reserve" at bounding box center [312, 242] width 273 height 37
click at [416, 245] on button "Reserve" at bounding box center [419, 243] width 43 height 22
click at [416, 244] on div "Clear selected Reserve" at bounding box center [312, 242] width 273 height 37
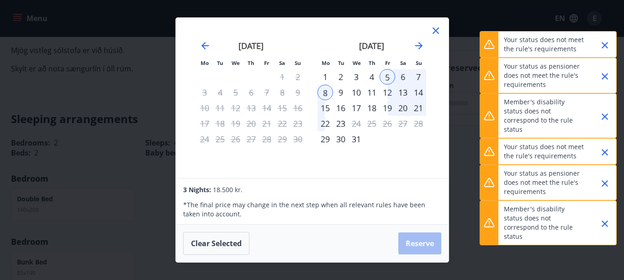
click at [416, 244] on div "Clear selected Reserve" at bounding box center [312, 242] width 273 height 37
click at [415, 244] on div "Clear selected Reserve" at bounding box center [312, 242] width 273 height 37
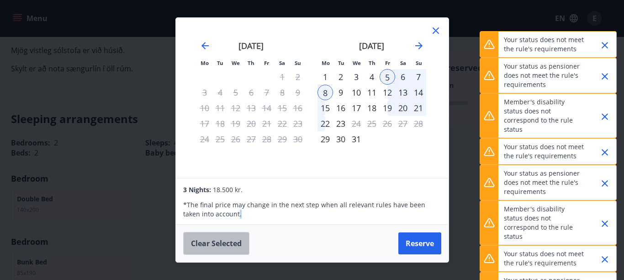
click at [225, 239] on button "Clear selected" at bounding box center [216, 243] width 66 height 23
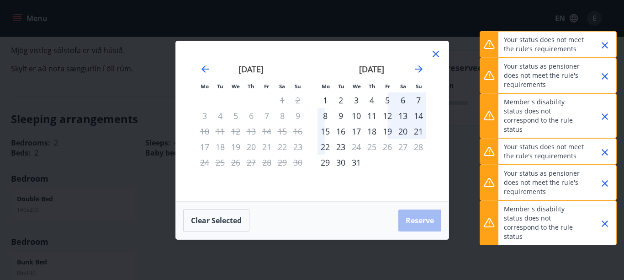
click at [386, 100] on div "5" at bounding box center [388, 100] width 16 height 16
click at [322, 116] on div "8" at bounding box center [326, 116] width 16 height 16
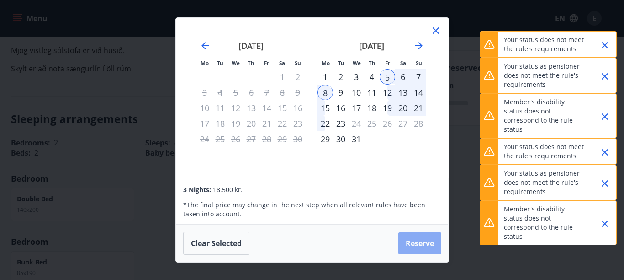
click at [411, 244] on button "Reserve" at bounding box center [419, 243] width 43 height 22
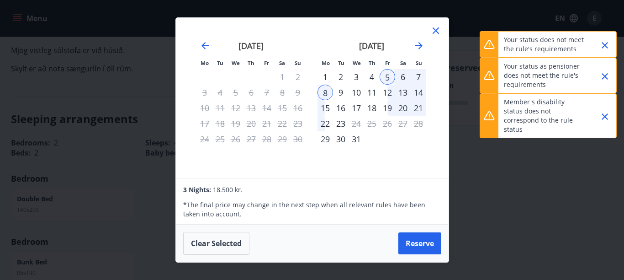
click at [604, 42] on icon "Close" at bounding box center [604, 45] width 11 height 11
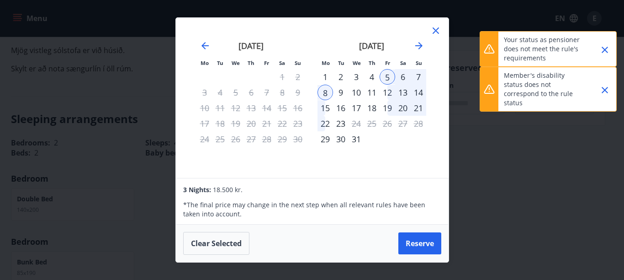
click at [606, 46] on icon "Close" at bounding box center [604, 49] width 11 height 11
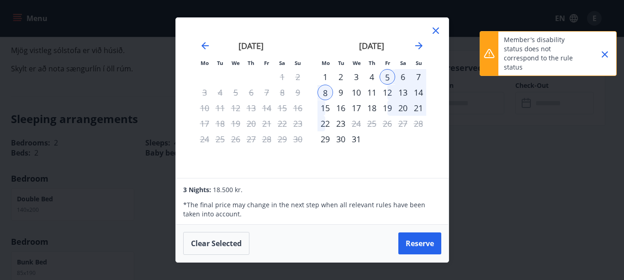
drag, startPoint x: 606, startPoint y: 47, endPoint x: 591, endPoint y: 43, distance: 15.1
click at [605, 49] on icon "Close" at bounding box center [604, 54] width 11 height 11
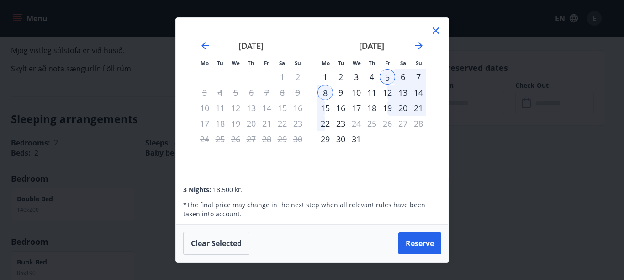
click at [438, 29] on icon at bounding box center [435, 30] width 11 height 11
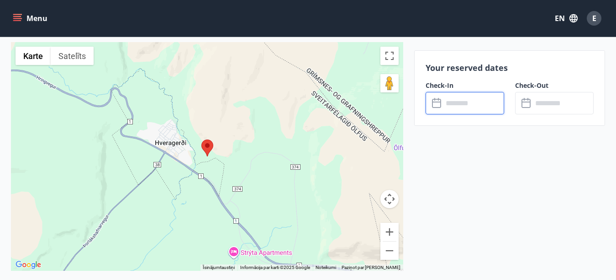
scroll to position [1243, 0]
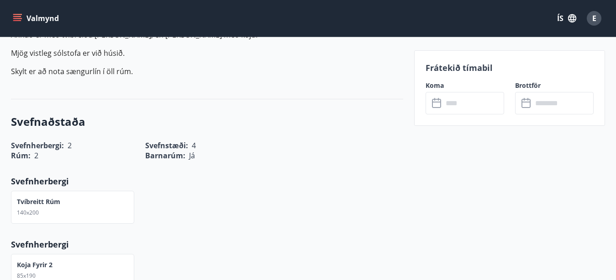
scroll to position [369, 0]
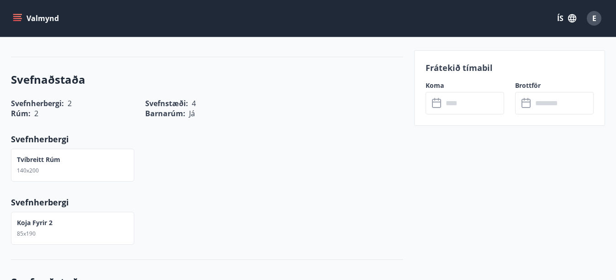
click at [472, 96] on input "text" at bounding box center [473, 103] width 61 height 22
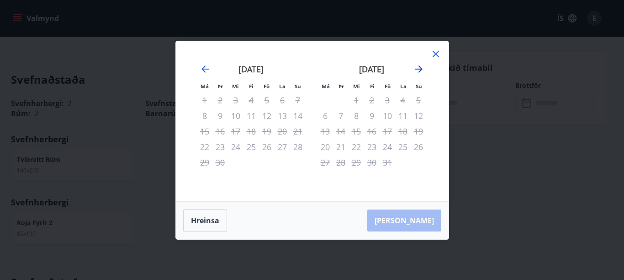
click at [422, 69] on icon "Move forward to switch to the next month." at bounding box center [418, 68] width 7 height 7
click at [421, 69] on icon "Move forward to switch to the next month." at bounding box center [418, 68] width 7 height 7
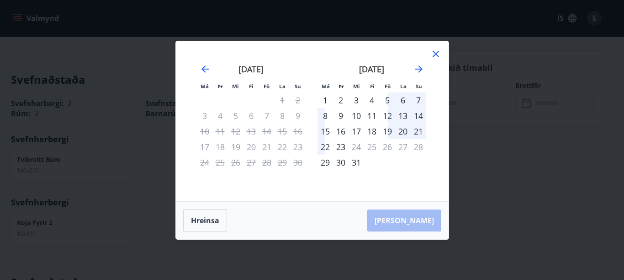
click at [386, 100] on div "5" at bounding box center [388, 100] width 16 height 16
click at [321, 114] on div "8" at bounding box center [326, 116] width 16 height 16
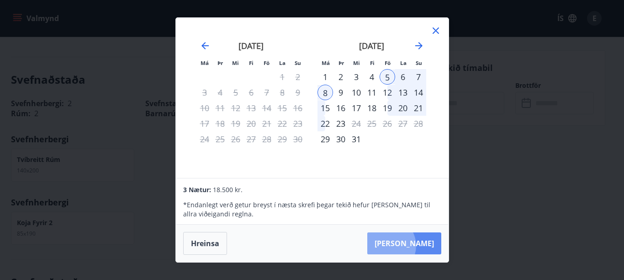
click at [416, 246] on button "[PERSON_NAME]" at bounding box center [404, 243] width 74 height 22
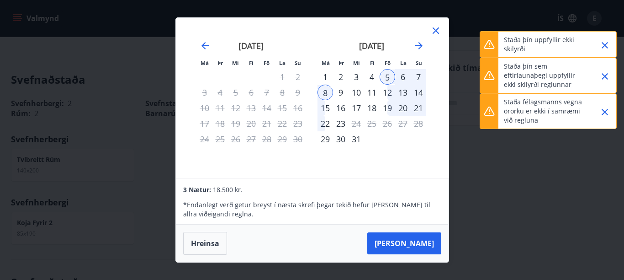
click at [604, 47] on icon "Close" at bounding box center [605, 45] width 6 height 6
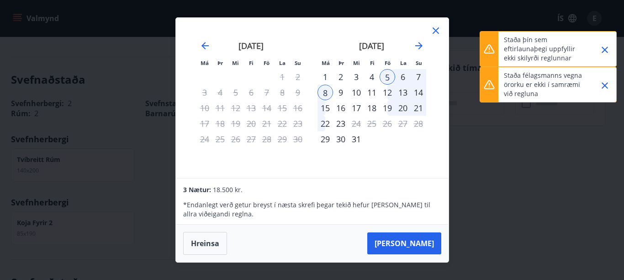
click at [605, 49] on icon "Close" at bounding box center [604, 49] width 11 height 11
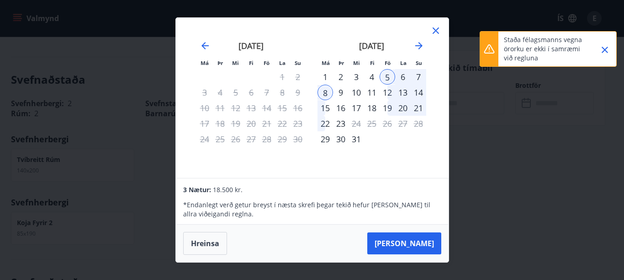
click at [605, 49] on icon "Close" at bounding box center [604, 49] width 11 height 11
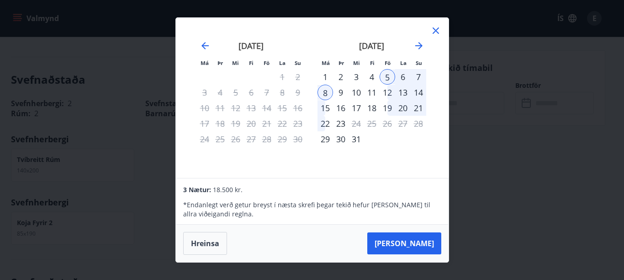
click at [434, 29] on icon at bounding box center [436, 30] width 6 height 6
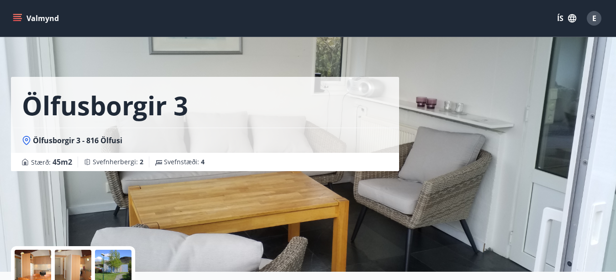
scroll to position [0, 0]
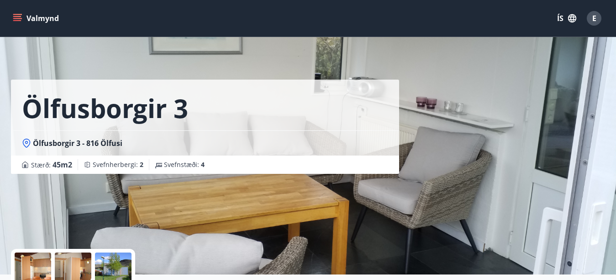
click at [42, 17] on button "Valmynd" at bounding box center [37, 18] width 52 height 16
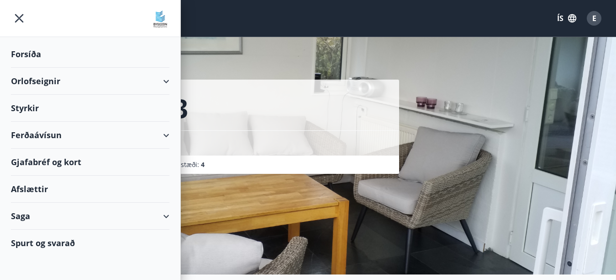
click at [564, 17] on button "ÍS" at bounding box center [566, 18] width 29 height 16
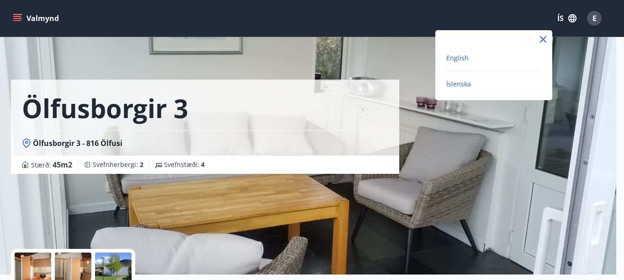
click at [459, 60] on span "English" at bounding box center [457, 57] width 22 height 9
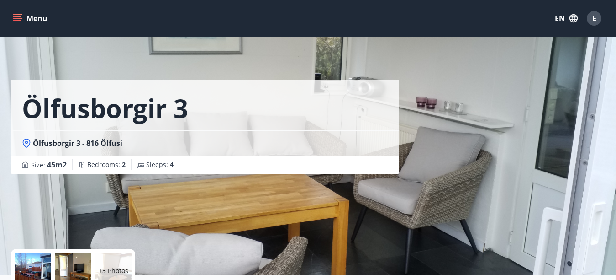
click at [16, 16] on icon "menu" at bounding box center [17, 16] width 8 height 1
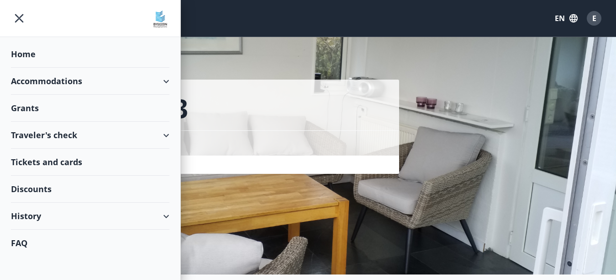
click at [23, 52] on div "Home" at bounding box center [90, 54] width 159 height 27
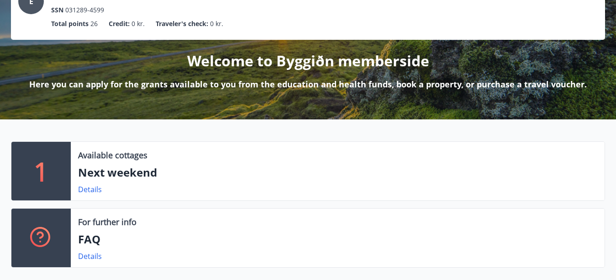
scroll to position [180, 0]
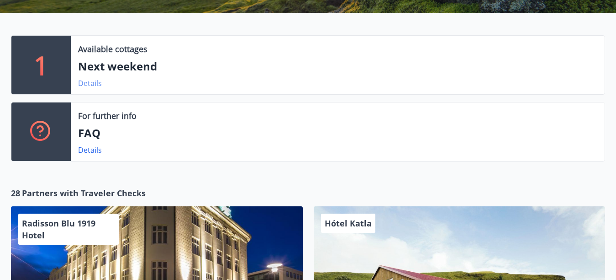
click at [94, 82] on link "Details" at bounding box center [90, 83] width 24 height 10
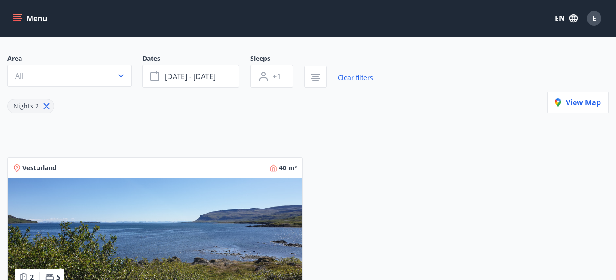
scroll to position [74, 0]
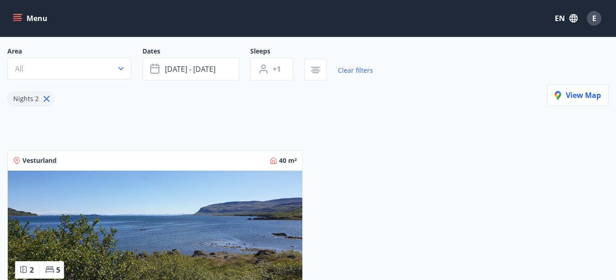
click at [19, 19] on icon "menu" at bounding box center [17, 18] width 9 height 9
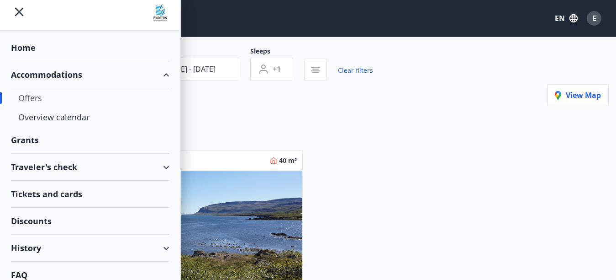
scroll to position [0, 0]
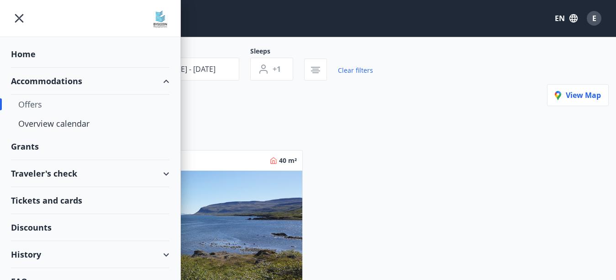
click at [34, 249] on div "History" at bounding box center [90, 254] width 159 height 27
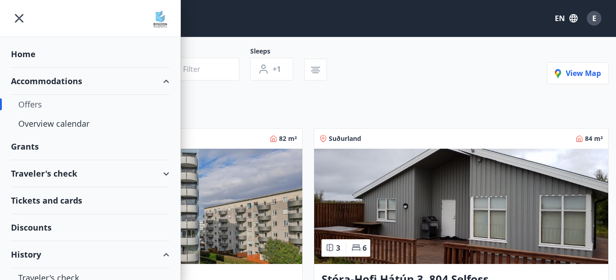
type input "*"
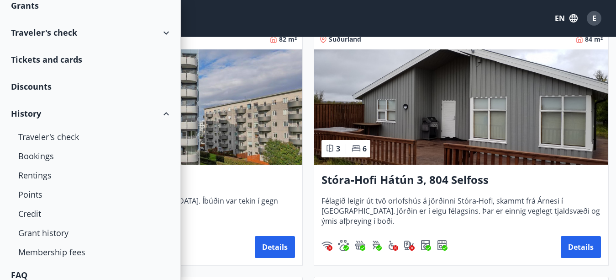
scroll to position [149, 0]
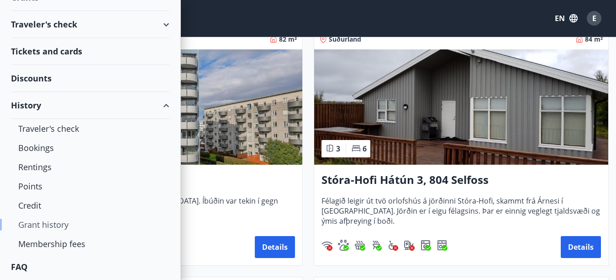
click at [64, 224] on div "Grant history" at bounding box center [90, 224] width 144 height 19
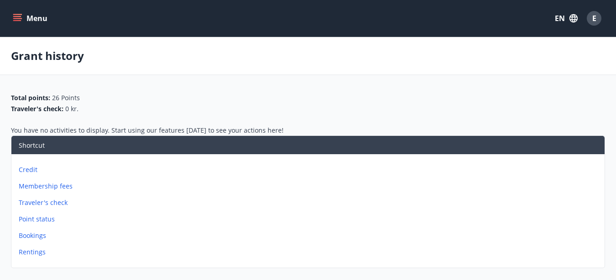
click at [20, 16] on icon "menu" at bounding box center [17, 16] width 8 height 1
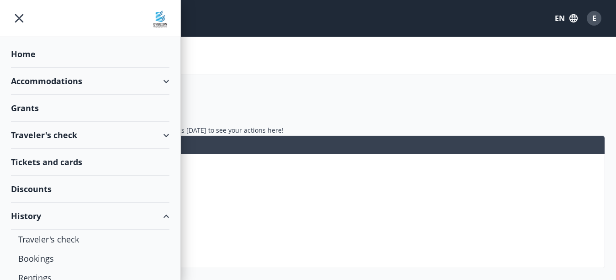
click at [145, 85] on div "Accommodations" at bounding box center [90, 81] width 159 height 27
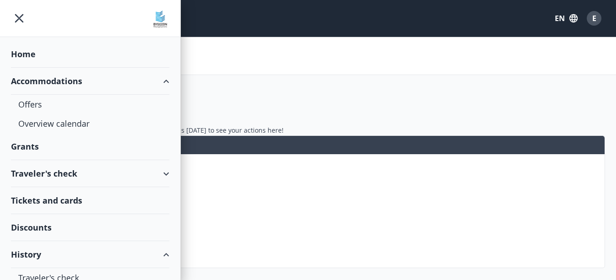
click at [146, 83] on div "Accommodations" at bounding box center [90, 81] width 159 height 27
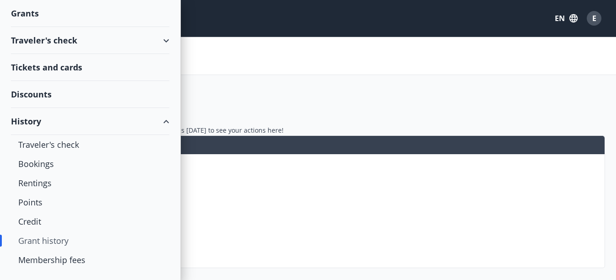
scroll to position [92, 0]
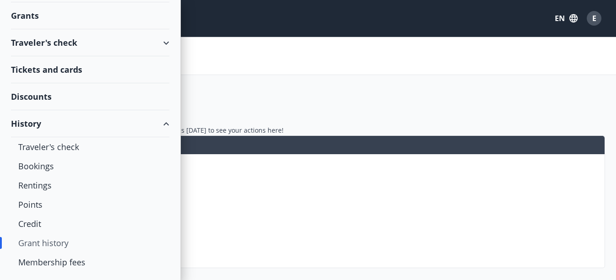
click at [155, 125] on div "History" at bounding box center [90, 123] width 159 height 27
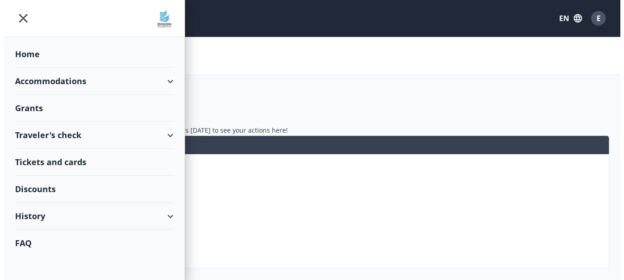
scroll to position [0, 0]
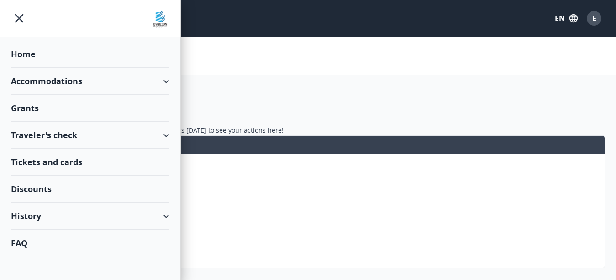
click at [32, 53] on div "Home" at bounding box center [90, 54] width 159 height 27
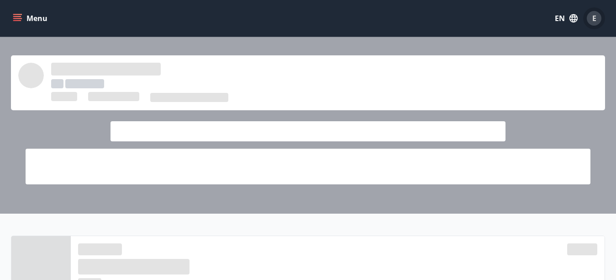
click at [595, 19] on span "E" at bounding box center [595, 18] width 4 height 10
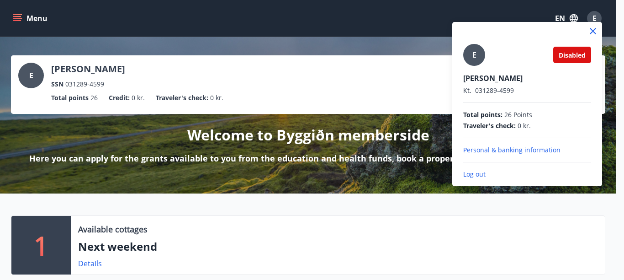
click at [540, 150] on p "Personal & banking information" at bounding box center [527, 149] width 128 height 9
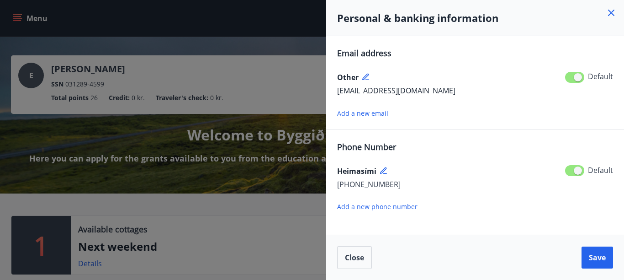
click at [614, 13] on icon at bounding box center [611, 12] width 11 height 11
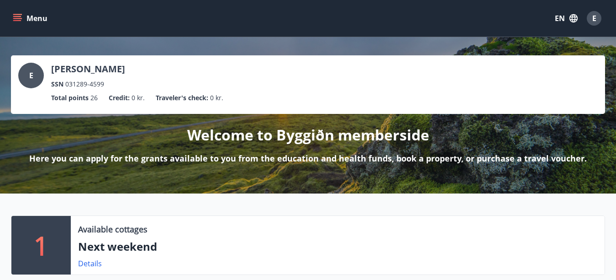
click at [16, 13] on button "Menu" at bounding box center [31, 18] width 40 height 16
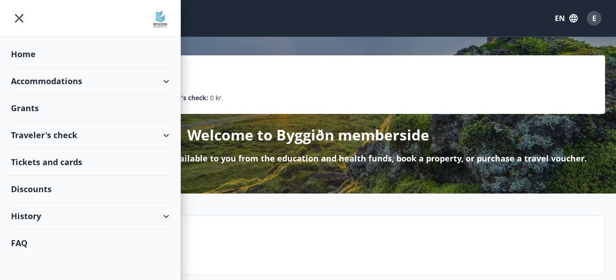
click at [21, 53] on div "Home" at bounding box center [90, 54] width 159 height 27
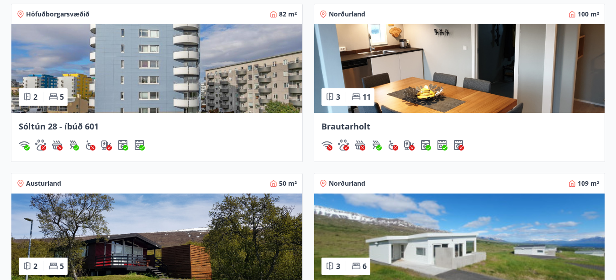
scroll to position [683, 0]
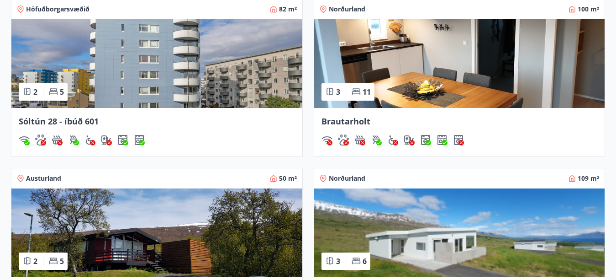
click at [481, 77] on img at bounding box center [459, 63] width 291 height 89
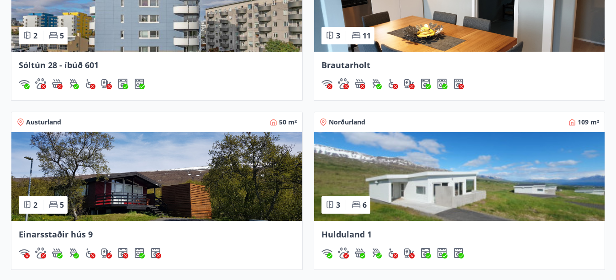
scroll to position [742, 0]
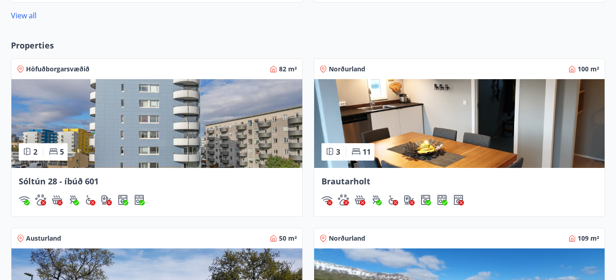
click at [210, 112] on img at bounding box center [156, 123] width 291 height 89
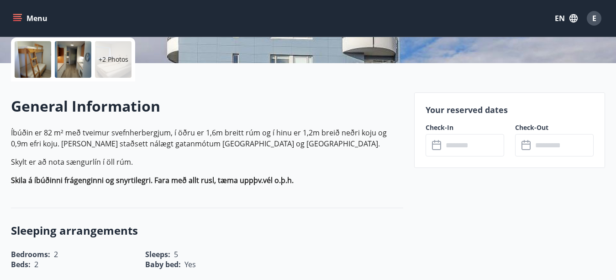
scroll to position [250, 0]
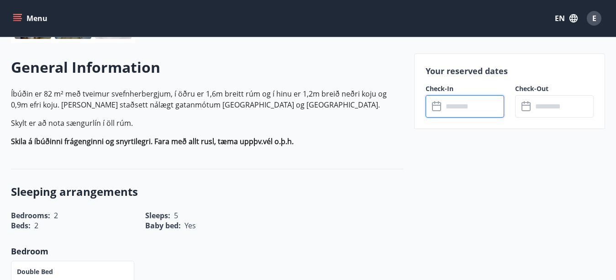
click at [459, 105] on input "text" at bounding box center [473, 106] width 61 height 22
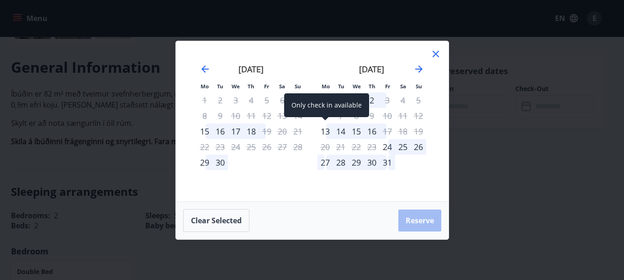
click at [326, 132] on div "13" at bounding box center [326, 131] width 16 height 16
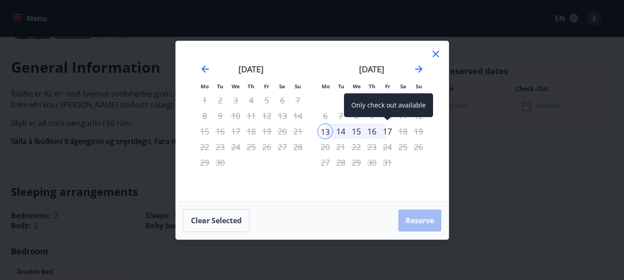
click at [386, 129] on div "17" at bounding box center [388, 131] width 16 height 16
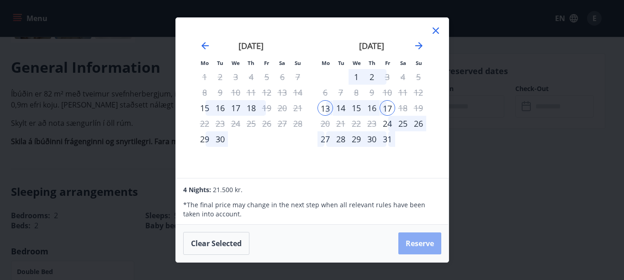
click at [433, 238] on button "Reserve" at bounding box center [419, 243] width 43 height 22
click at [421, 45] on icon "Move forward to switch to the next month." at bounding box center [418, 45] width 7 height 7
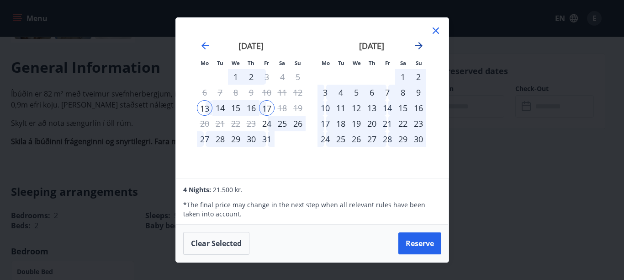
click at [418, 44] on icon "Move forward to switch to the next month." at bounding box center [418, 45] width 11 height 11
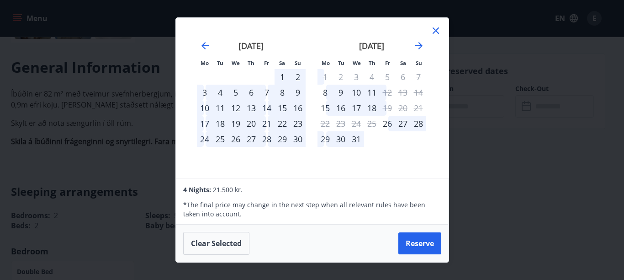
drag, startPoint x: 436, startPoint y: 34, endPoint x: 507, endPoint y: 2, distance: 77.5
click at [437, 34] on icon at bounding box center [435, 30] width 11 height 11
